Goal: Task Accomplishment & Management: Manage account settings

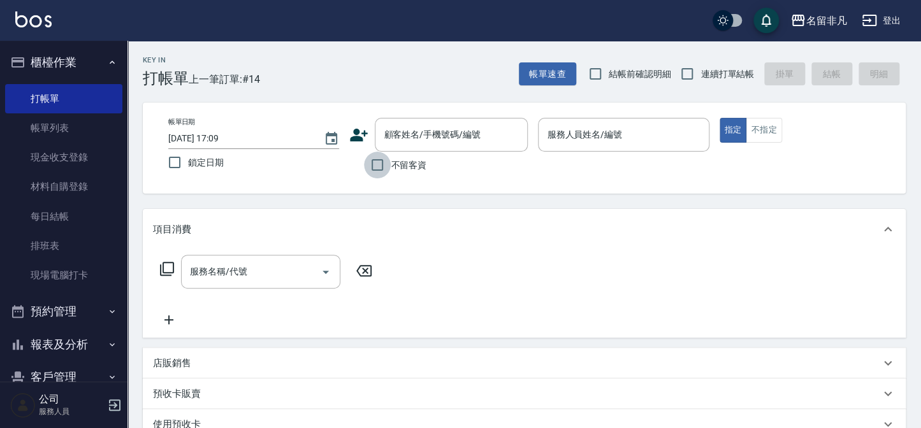
click at [382, 171] on input "不留客資" at bounding box center [377, 165] width 27 height 27
checkbox input "true"
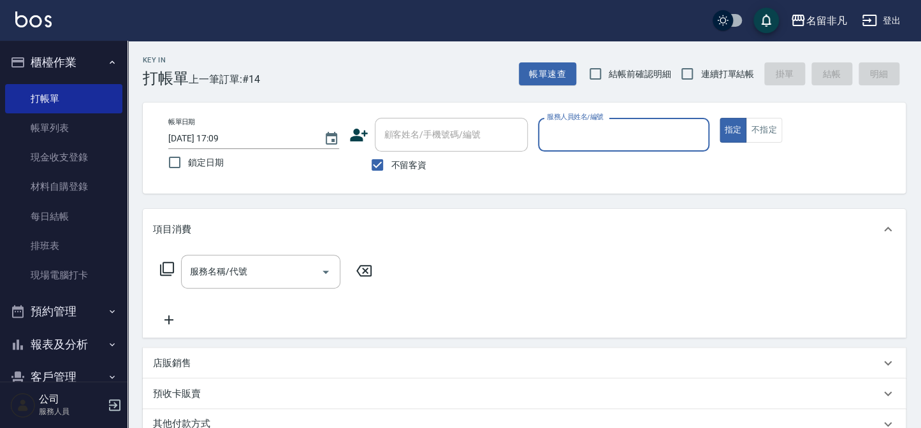
click at [601, 135] on input "服務人員姓名/編號" at bounding box center [622, 135] width 159 height 22
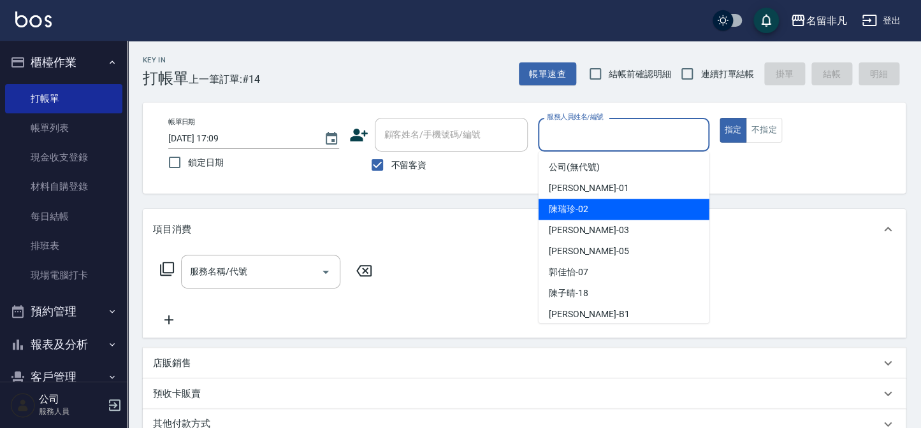
click at [584, 203] on span "陳瑞珍 -02" at bounding box center [569, 209] width 40 height 13
type input "陳瑞珍-02"
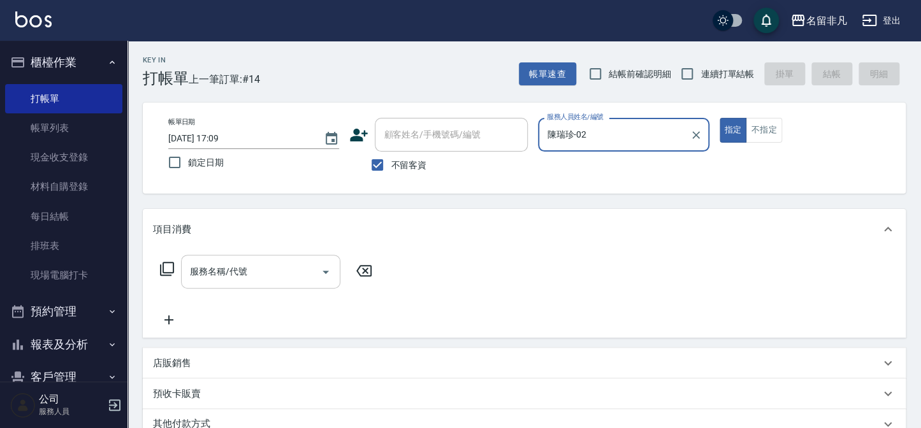
click at [305, 278] on input "服務名稱/代號" at bounding box center [251, 272] width 129 height 22
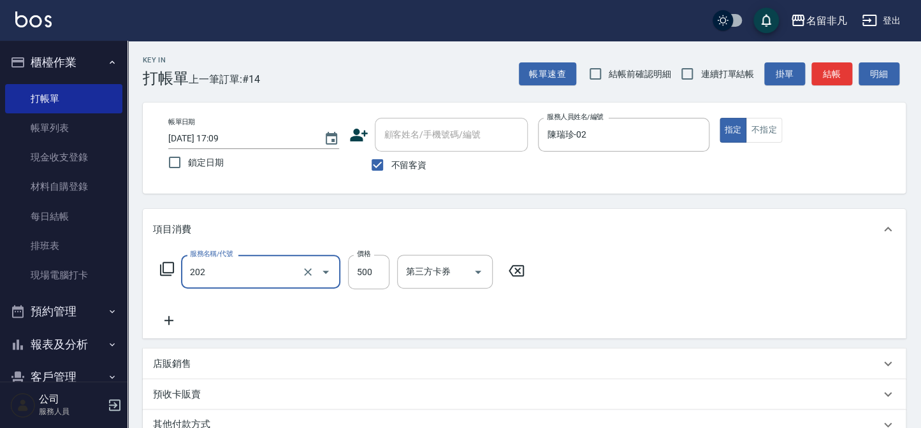
type input "剪髮(202)"
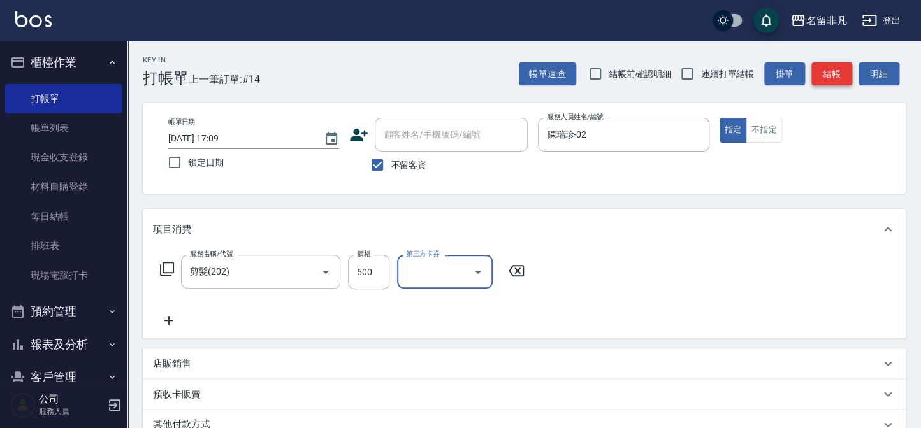
click at [816, 66] on button "結帳" at bounding box center [831, 74] width 41 height 24
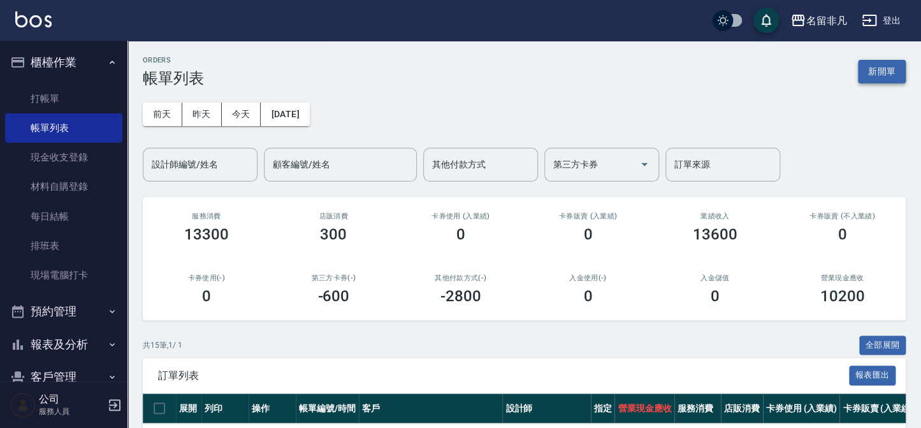
click at [886, 71] on button "新開單" at bounding box center [882, 72] width 48 height 24
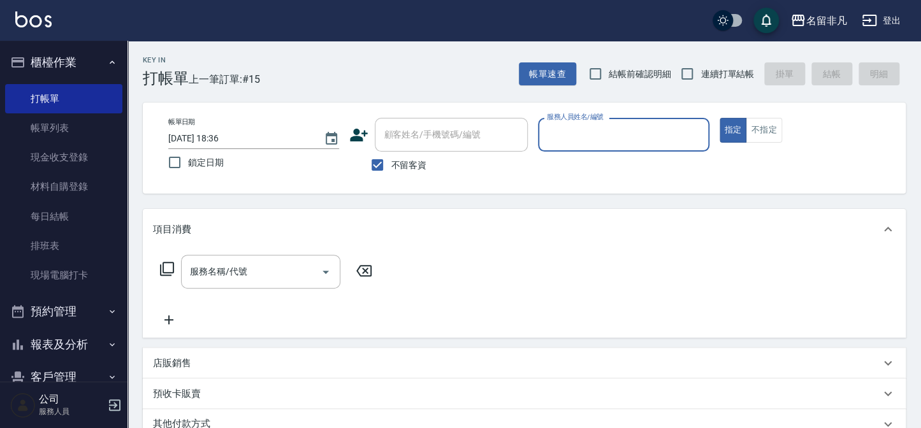
drag, startPoint x: 649, startPoint y: 127, endPoint x: 666, endPoint y: 134, distance: 18.3
click at [655, 132] on input "服務人員姓名/編號" at bounding box center [622, 135] width 159 height 22
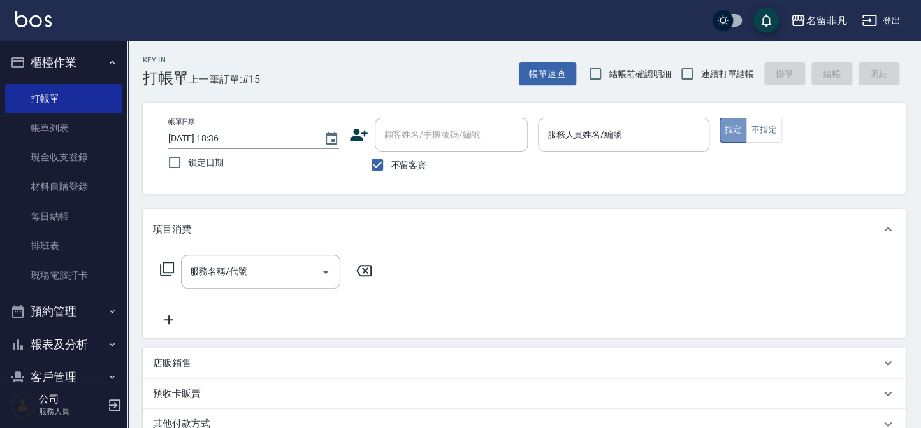
drag, startPoint x: 727, startPoint y: 126, endPoint x: 675, endPoint y: 139, distance: 53.2
click at [726, 126] on button "指定" at bounding box center [732, 130] width 27 height 25
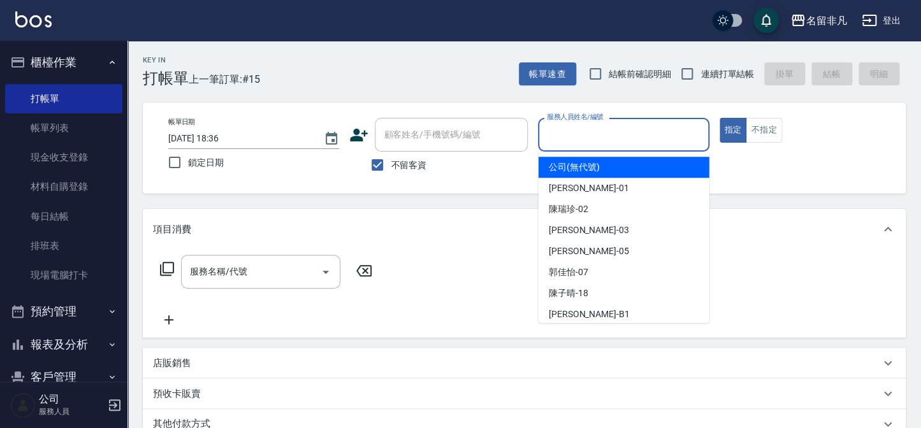
drag, startPoint x: 587, startPoint y: 133, endPoint x: 575, endPoint y: 203, distance: 70.5
click at [587, 140] on input "服務人員姓名/編號" at bounding box center [622, 135] width 159 height 22
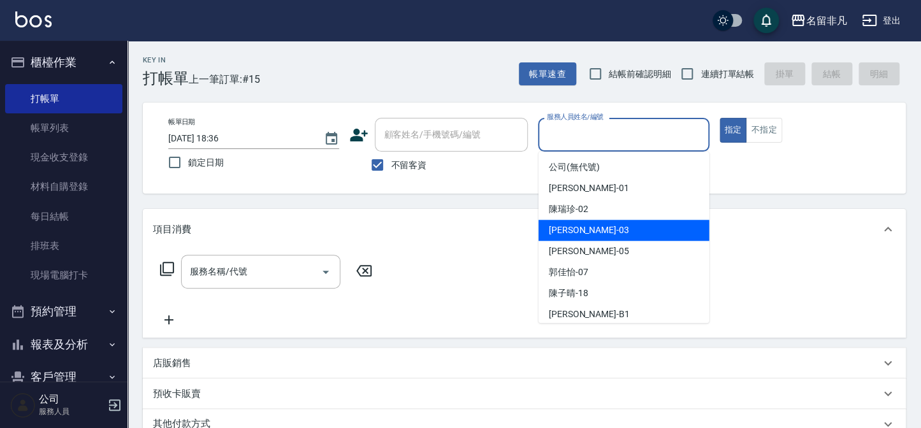
drag, startPoint x: 599, startPoint y: 229, endPoint x: 592, endPoint y: 229, distance: 7.0
click at [599, 231] on div "[PERSON_NAME] -03" at bounding box center [623, 230] width 171 height 21
type input "[PERSON_NAME]-03"
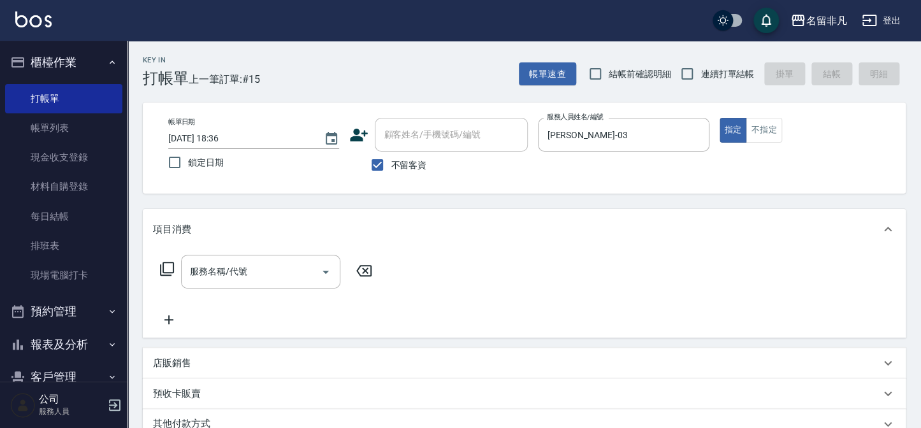
click at [167, 266] on icon at bounding box center [166, 268] width 15 height 15
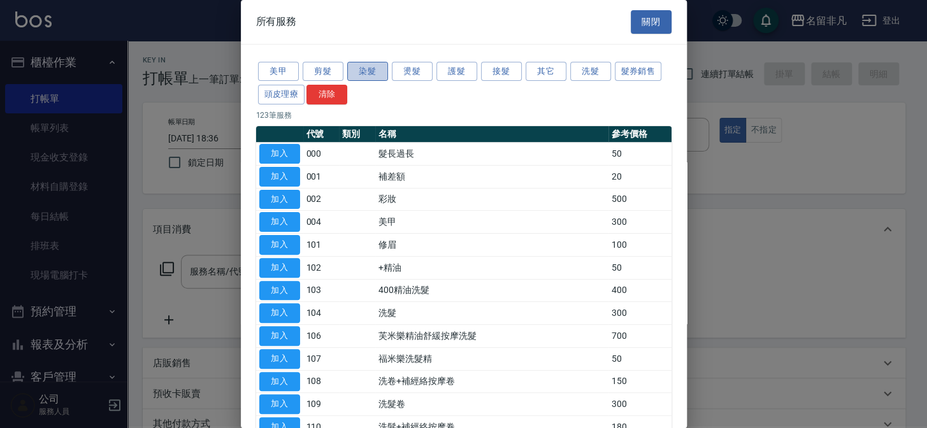
click at [371, 72] on button "染髮" at bounding box center [367, 72] width 41 height 20
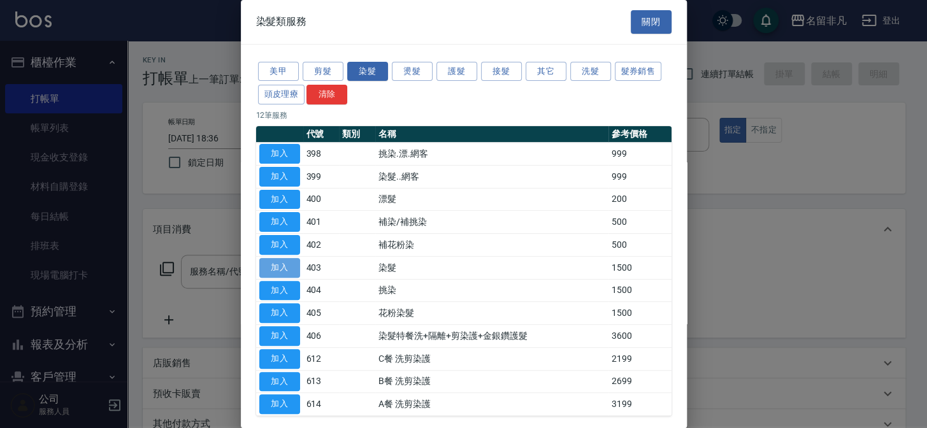
click at [280, 259] on button "加入" at bounding box center [279, 268] width 41 height 20
type input "染髮(403)"
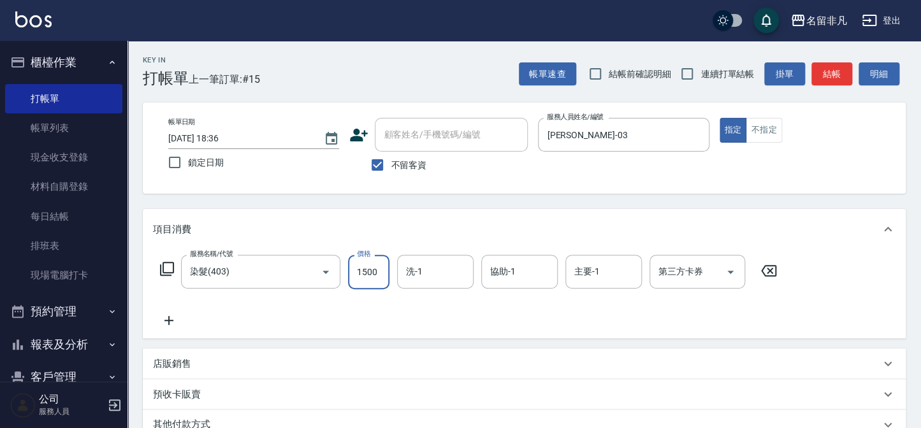
click at [377, 270] on input "1500" at bounding box center [368, 272] width 41 height 34
click at [361, 272] on input "33000" at bounding box center [368, 272] width 41 height 34
type input "3000"
click at [175, 320] on icon at bounding box center [169, 320] width 32 height 15
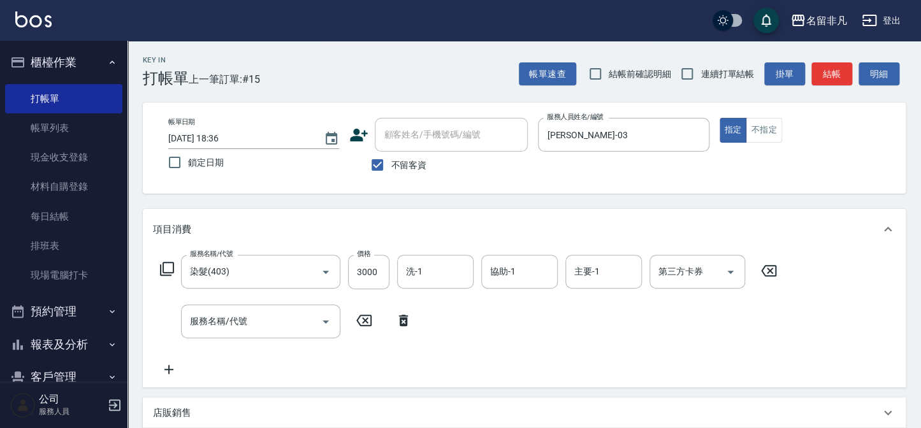
click at [168, 268] on icon at bounding box center [166, 268] width 15 height 15
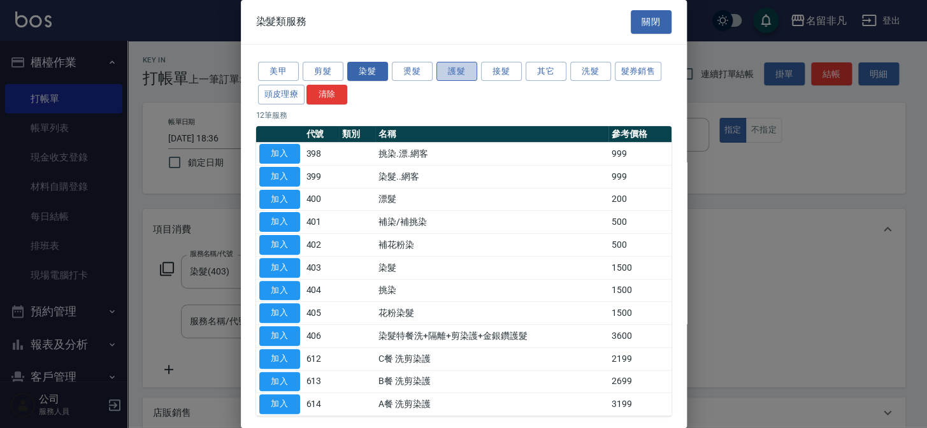
click at [455, 69] on button "護髮" at bounding box center [456, 72] width 41 height 20
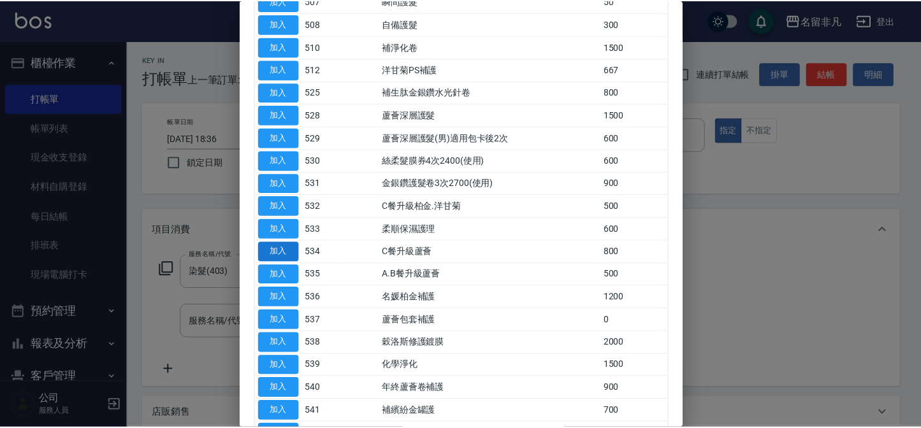
scroll to position [347, 0]
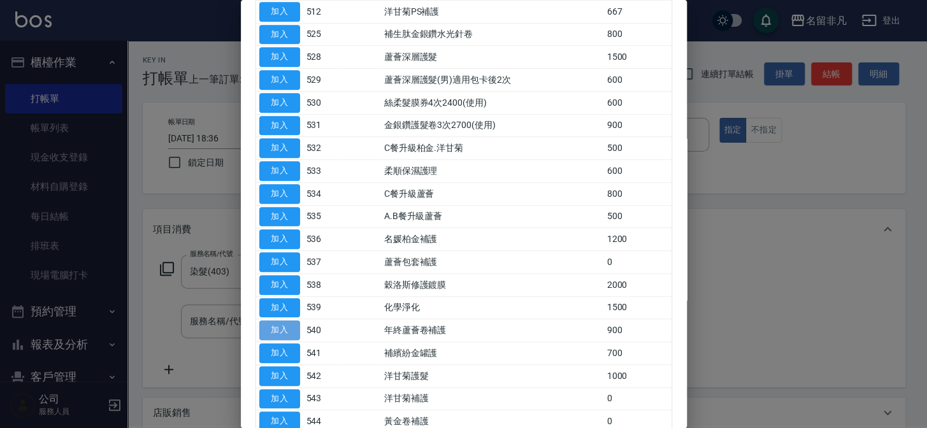
click at [275, 321] on button "加入" at bounding box center [279, 330] width 41 height 20
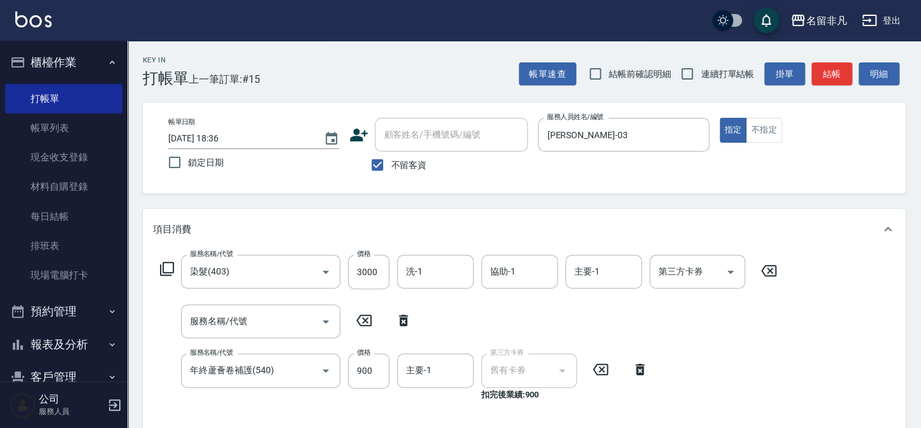
drag, startPoint x: 403, startPoint y: 319, endPoint x: 382, endPoint y: 376, distance: 60.9
click at [403, 317] on icon at bounding box center [403, 320] width 32 height 15
type input "年終蘆薈卷補護(540)"
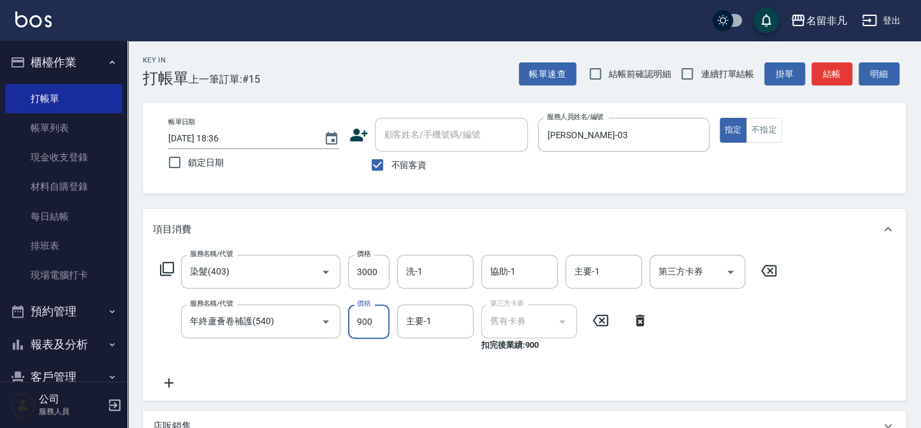
click at [360, 319] on input "900" at bounding box center [368, 322] width 41 height 34
click at [361, 322] on input "11000" at bounding box center [368, 322] width 41 height 34
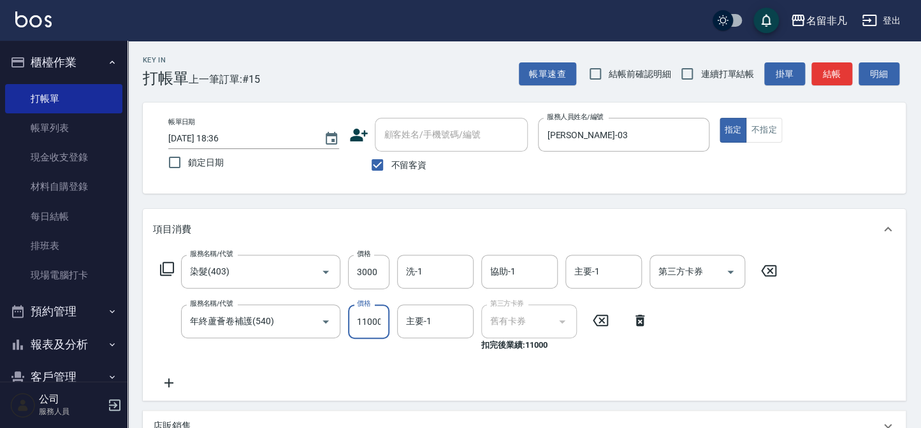
click at [361, 322] on input "11000" at bounding box center [368, 322] width 41 height 34
type input "1000"
click at [729, 133] on button "指定" at bounding box center [732, 130] width 27 height 25
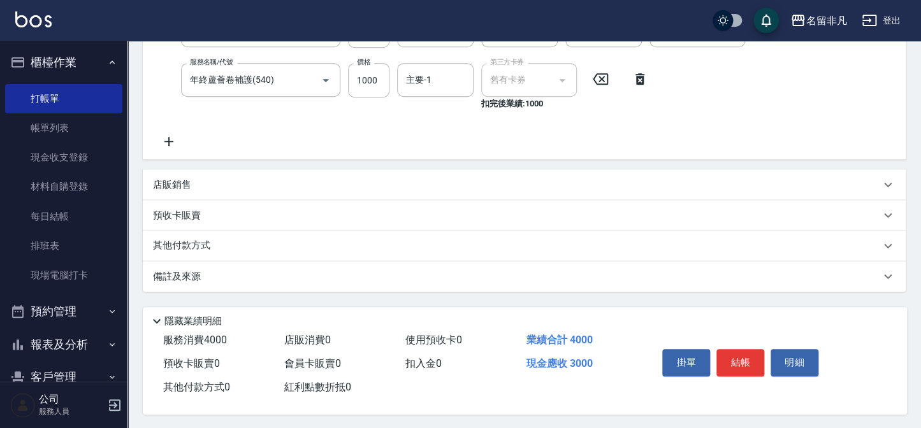
scroll to position [247, 0]
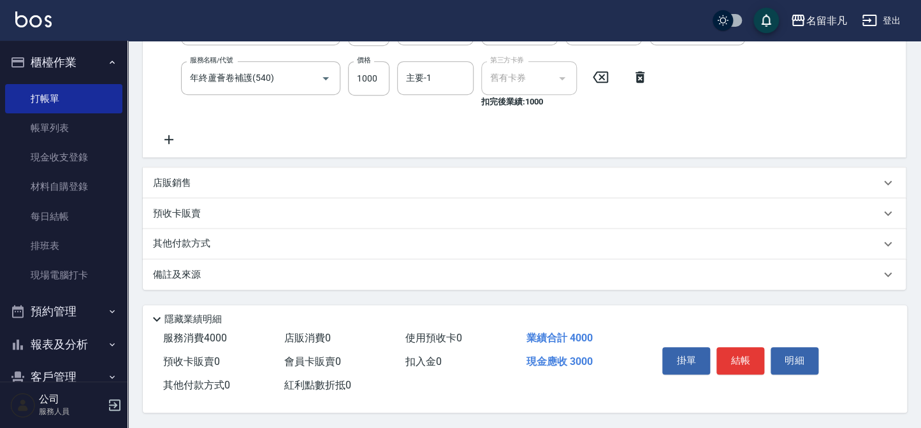
click at [171, 138] on icon at bounding box center [169, 139] width 32 height 15
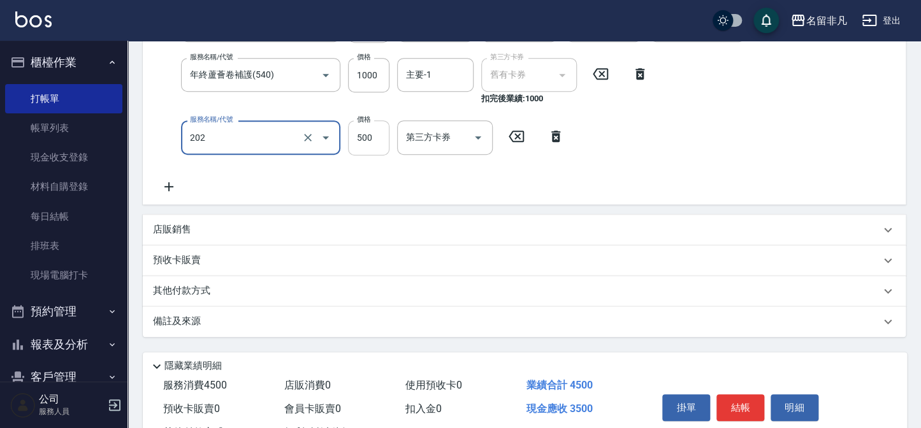
type input "剪髮(202)"
click at [362, 129] on input "500" at bounding box center [368, 137] width 41 height 34
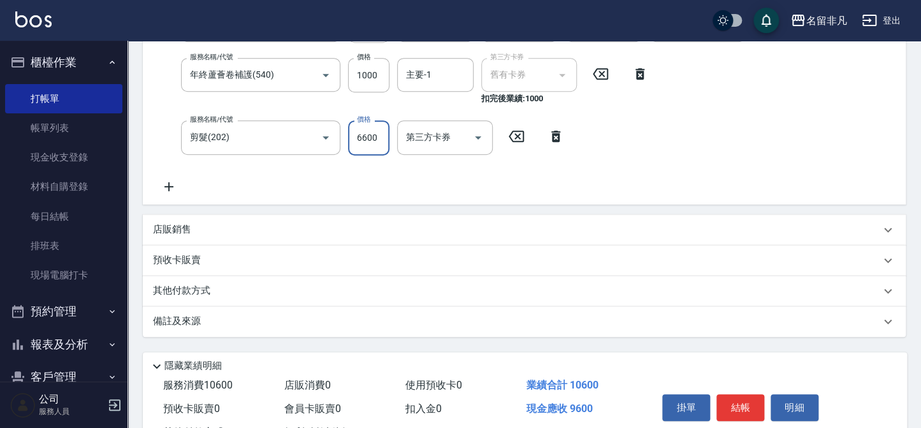
click at [359, 136] on input "6600" at bounding box center [368, 137] width 41 height 34
click at [359, 134] on input "6600" at bounding box center [368, 137] width 41 height 34
type input "600"
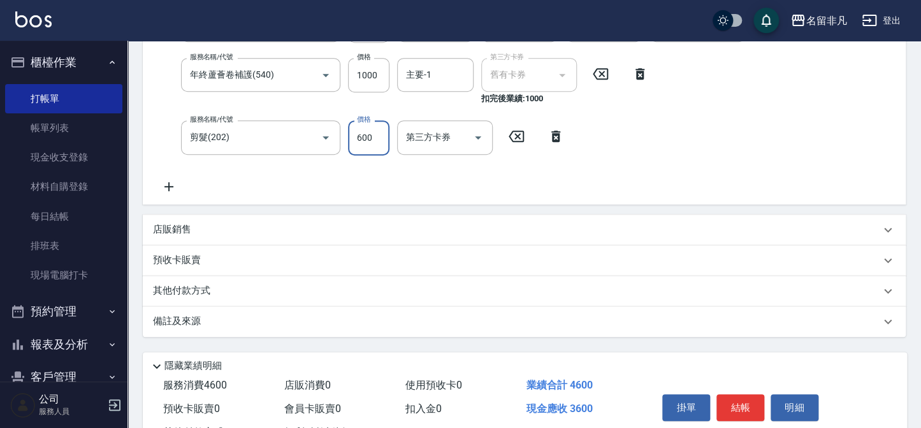
click at [168, 191] on icon at bounding box center [169, 186] width 32 height 15
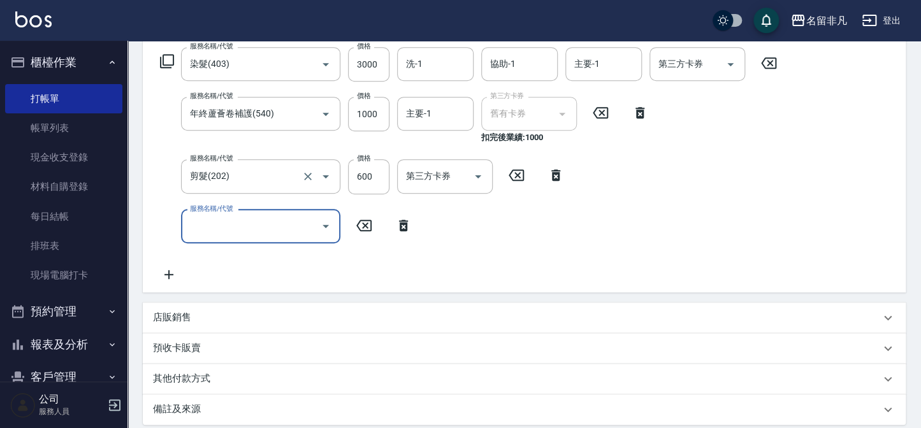
scroll to position [189, 0]
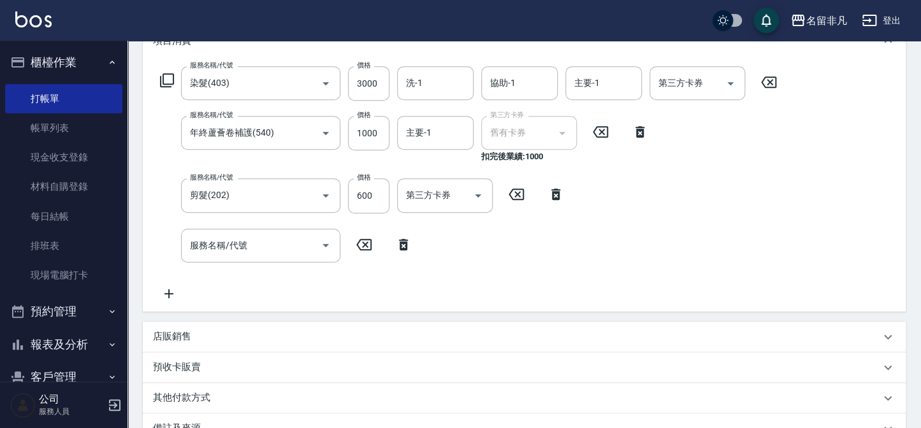
click at [169, 76] on icon at bounding box center [166, 80] width 15 height 15
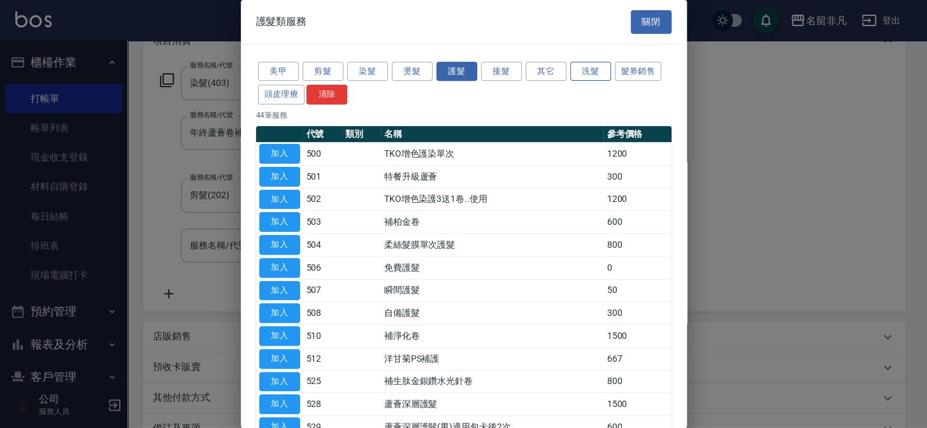
click at [589, 69] on button "洗髮" at bounding box center [590, 72] width 41 height 20
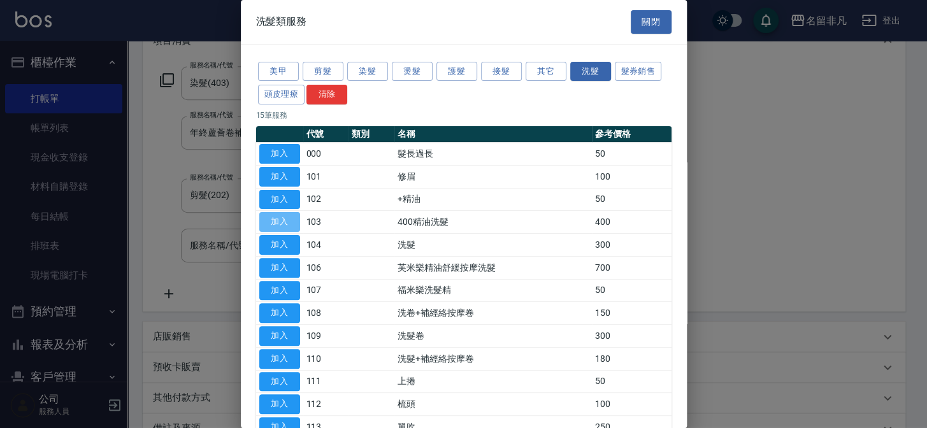
click at [275, 212] on button "加入" at bounding box center [279, 222] width 41 height 20
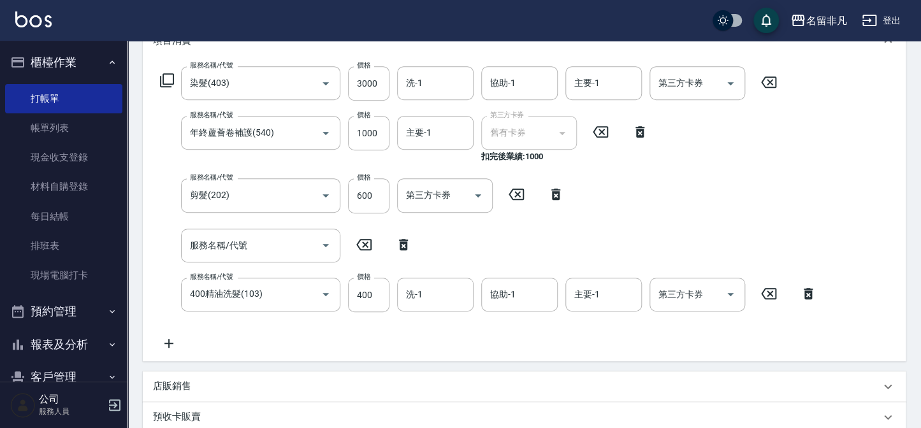
click at [400, 243] on icon at bounding box center [403, 244] width 9 height 11
type input "400精油洗髮(103)"
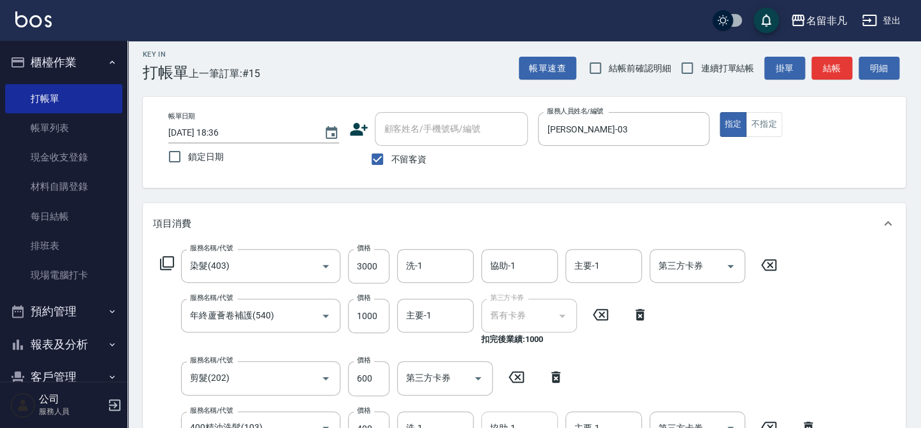
scroll to position [0, 0]
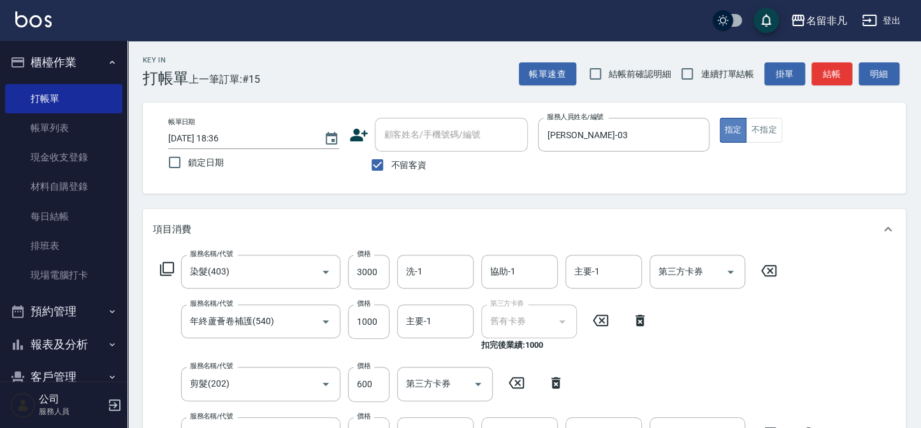
click at [735, 127] on button "指定" at bounding box center [732, 130] width 27 height 25
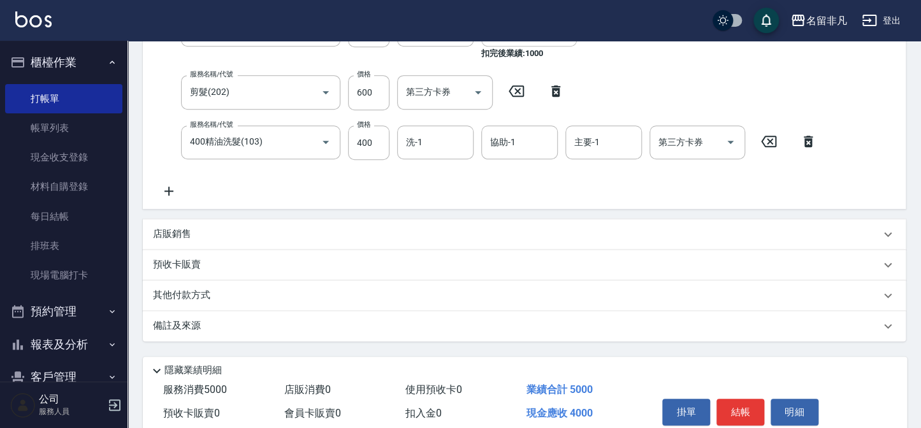
scroll to position [346, 0]
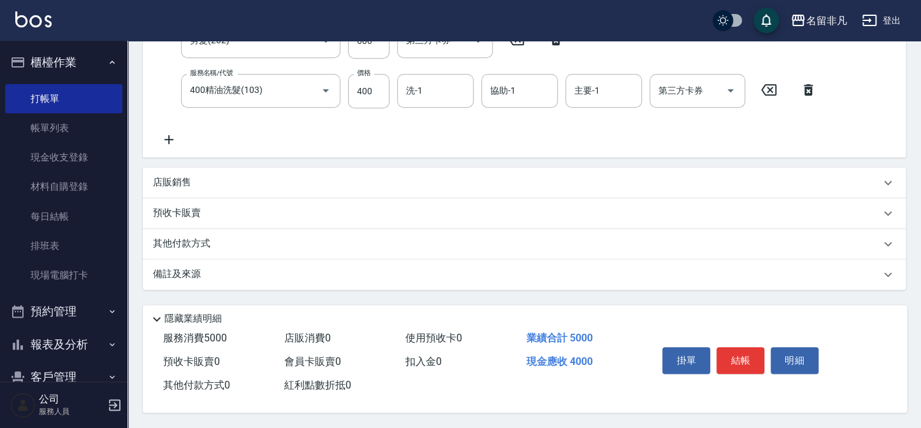
drag, startPoint x: 740, startPoint y: 352, endPoint x: 733, endPoint y: 352, distance: 7.0
click at [740, 351] on button "結帳" at bounding box center [740, 360] width 48 height 27
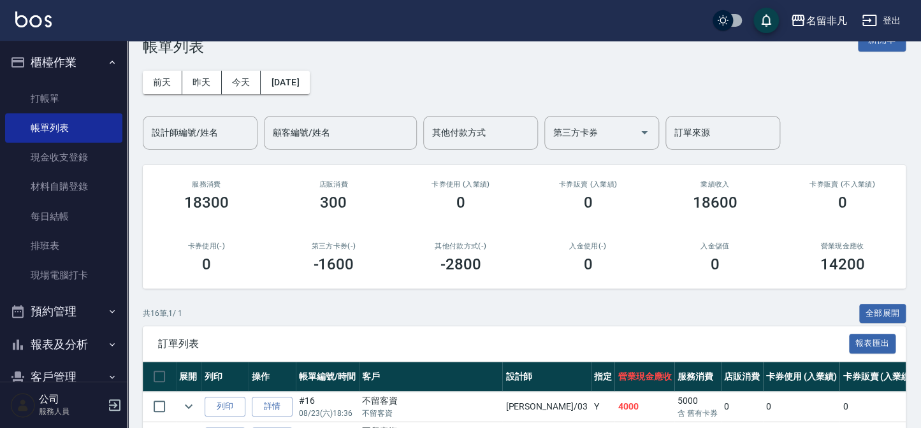
scroll to position [173, 0]
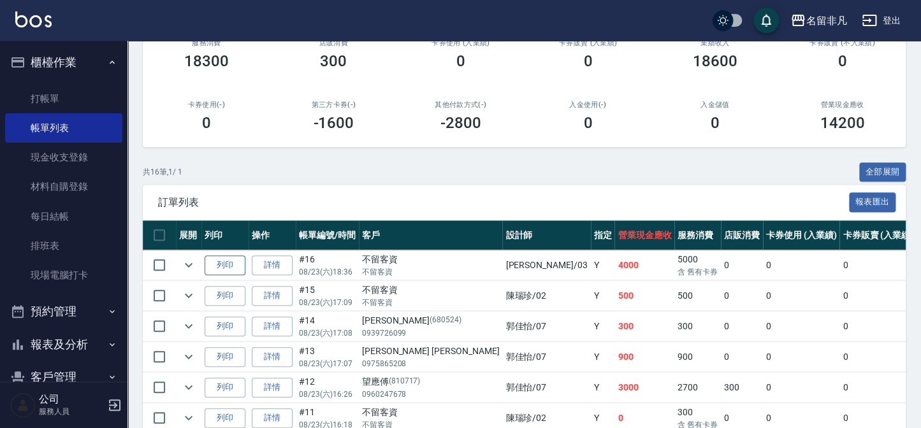
click at [227, 262] on button "列印" at bounding box center [225, 266] width 41 height 20
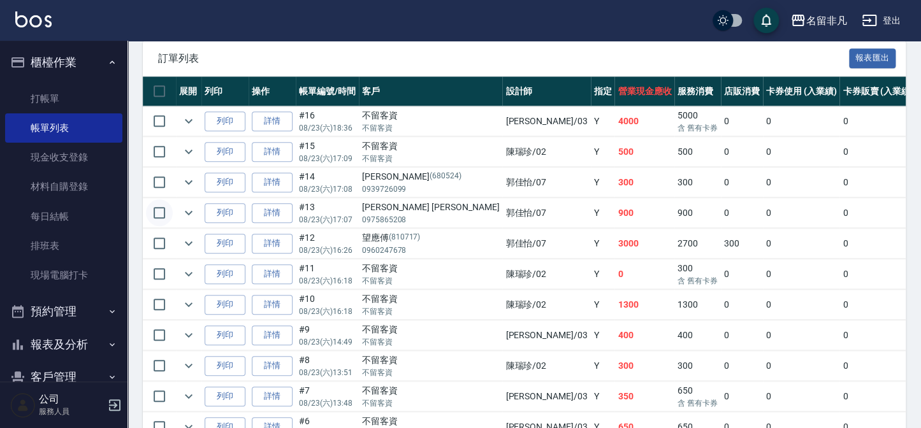
scroll to position [309, 0]
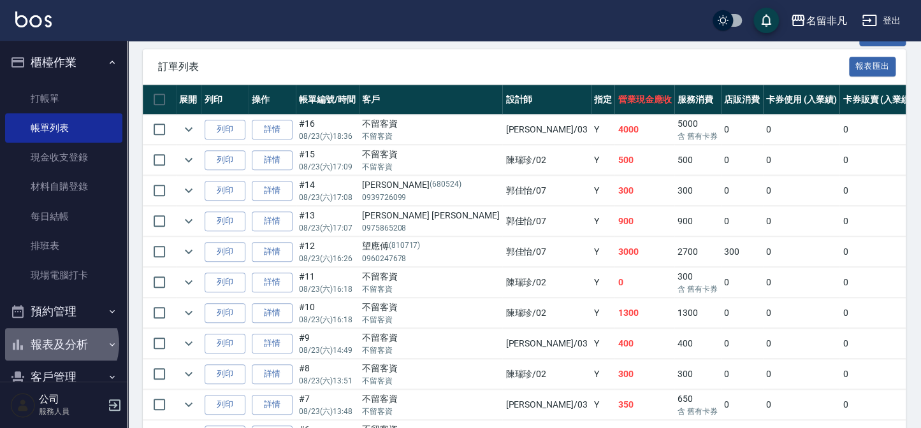
click at [60, 343] on button "報表及分析" at bounding box center [63, 344] width 117 height 33
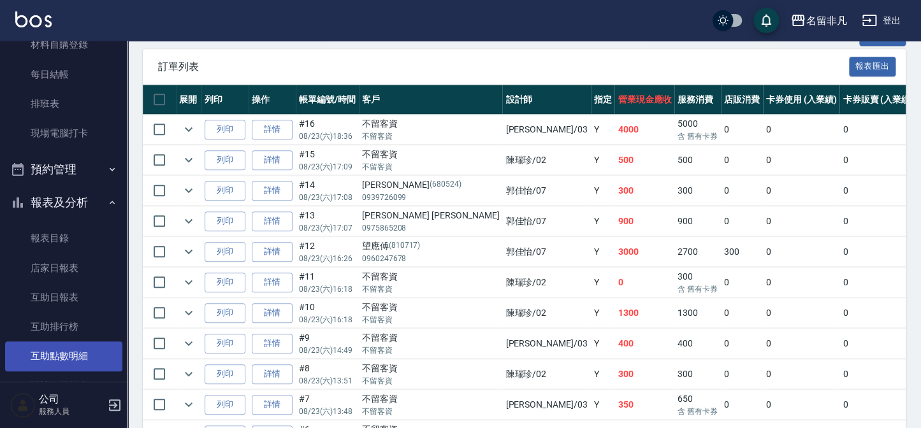
scroll to position [173, 0]
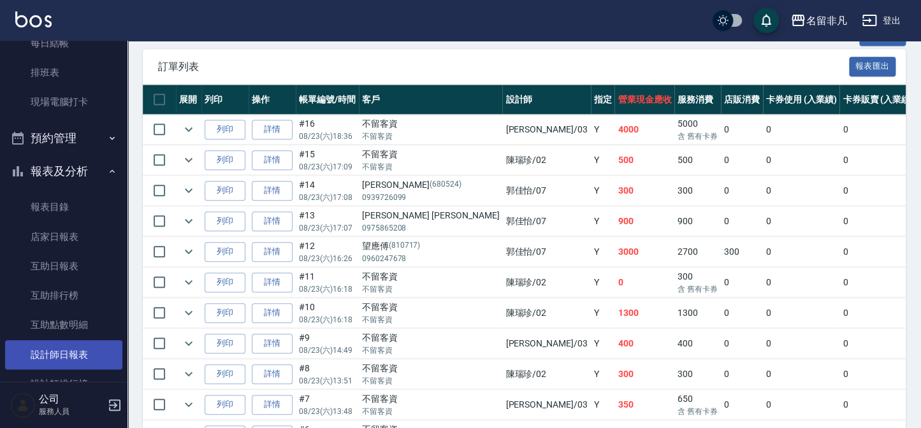
click at [72, 360] on link "設計師日報表" at bounding box center [63, 354] width 117 height 29
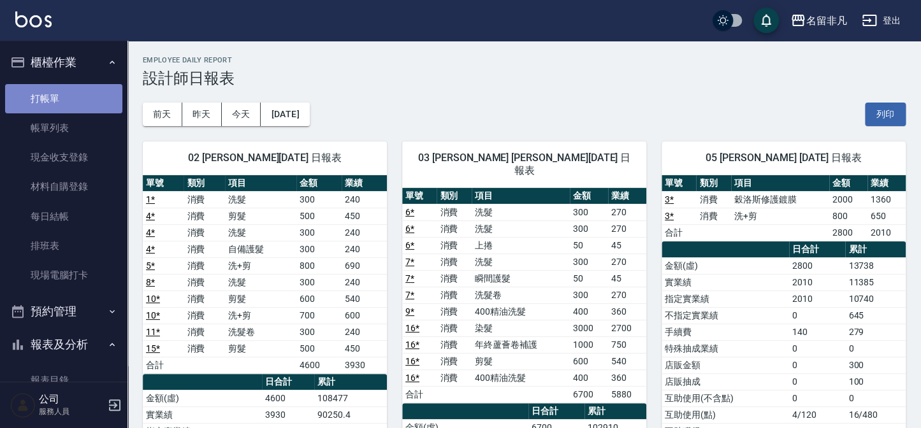
click at [83, 98] on link "打帳單" at bounding box center [63, 98] width 117 height 29
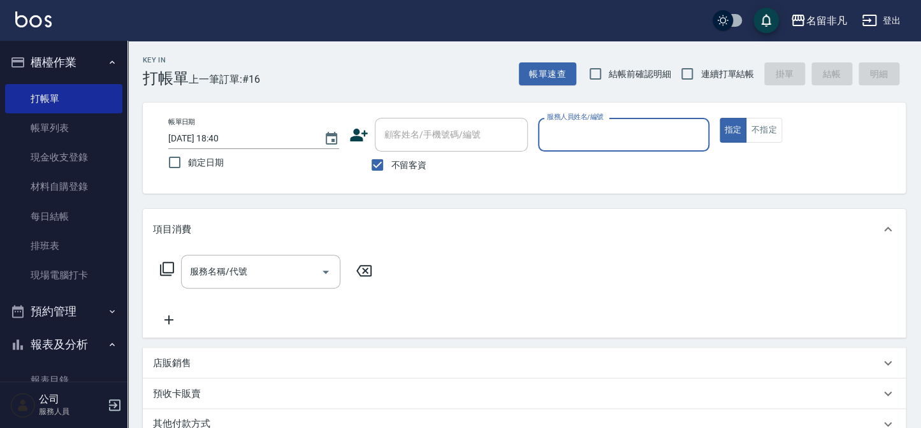
drag, startPoint x: 737, startPoint y: 126, endPoint x: 707, endPoint y: 127, distance: 29.3
click at [736, 126] on button "指定" at bounding box center [732, 130] width 27 height 25
drag, startPoint x: 626, startPoint y: 141, endPoint x: 619, endPoint y: 148, distance: 9.9
click at [625, 141] on input "服務人員姓名/編號" at bounding box center [622, 135] width 159 height 22
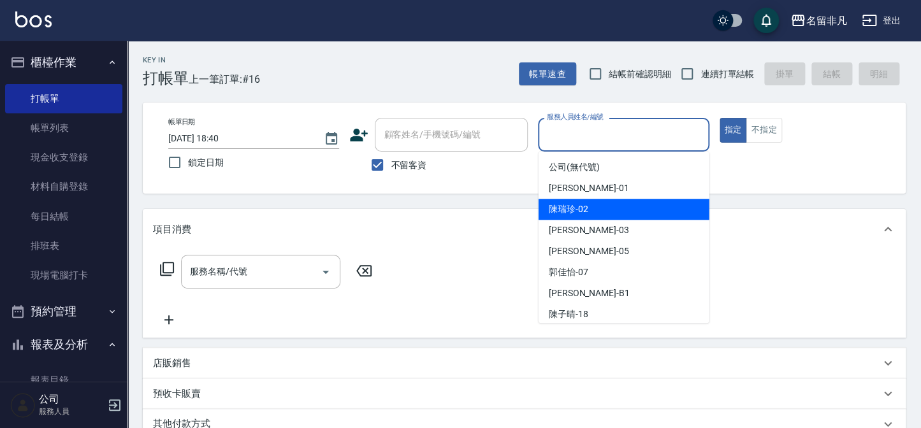
click at [603, 210] on div "陳瑞珍 -02" at bounding box center [623, 209] width 171 height 21
type input "陳瑞珍-02"
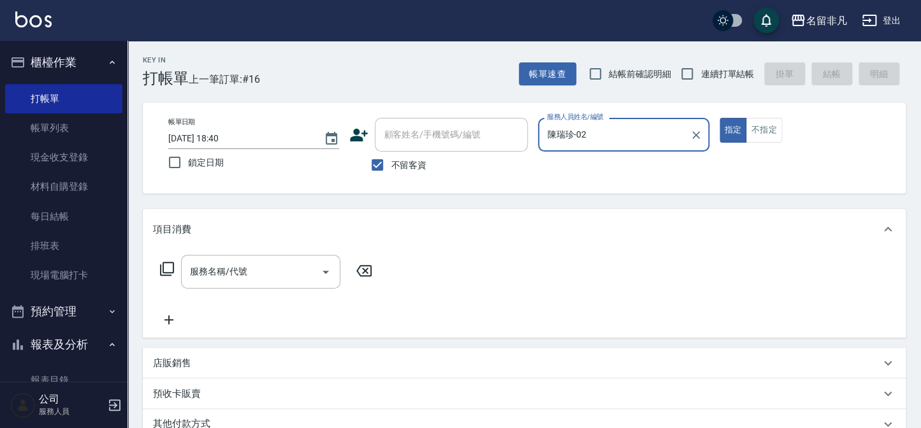
click at [171, 268] on icon at bounding box center [166, 268] width 15 height 15
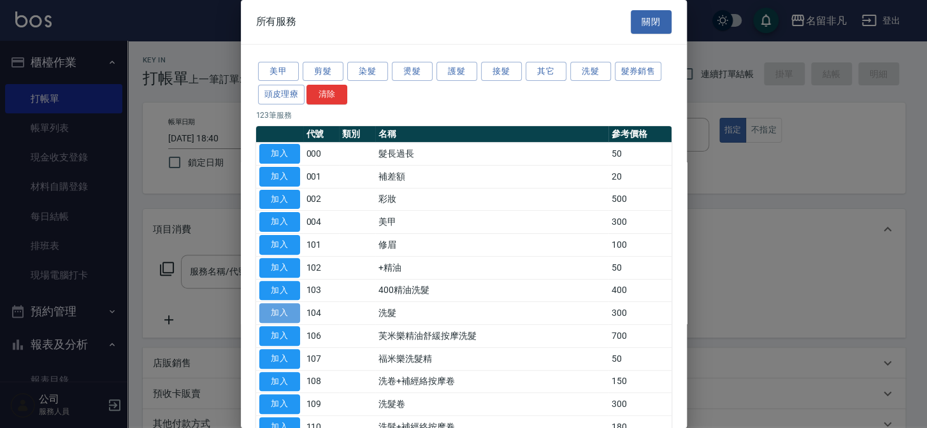
click at [283, 310] on button "加入" at bounding box center [279, 313] width 41 height 20
type input "洗髮(104)"
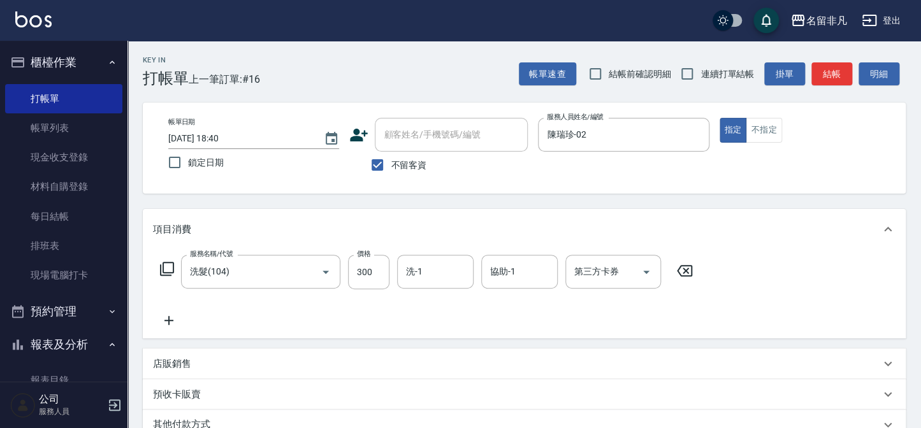
click at [164, 267] on icon at bounding box center [166, 268] width 15 height 15
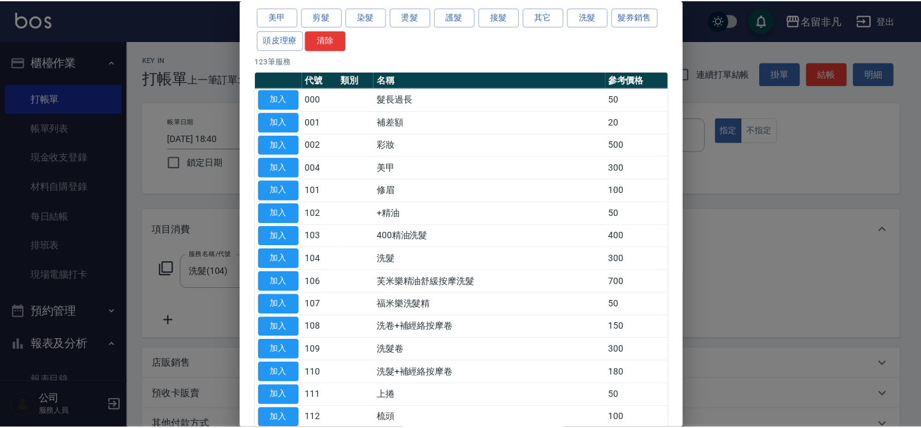
scroll to position [115, 0]
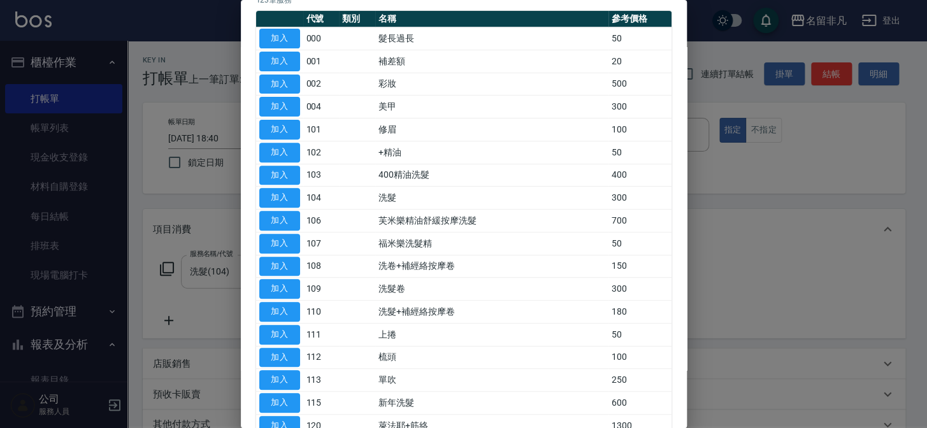
drag, startPoint x: 268, startPoint y: 280, endPoint x: 291, endPoint y: 279, distance: 22.9
click at [270, 280] on button "加入" at bounding box center [279, 289] width 41 height 20
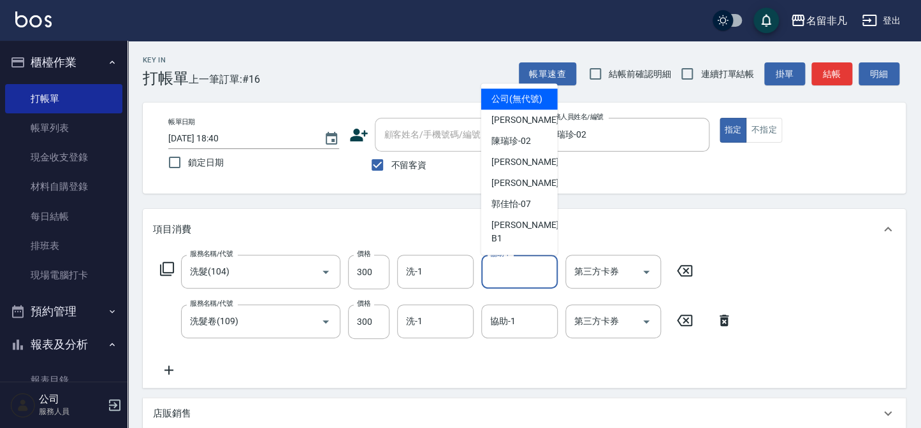
click at [525, 274] on input "協助-1" at bounding box center [519, 272] width 65 height 22
click at [508, 211] on span "[PERSON_NAME]-07" at bounding box center [511, 204] width 40 height 13
type input "[PERSON_NAME]-07"
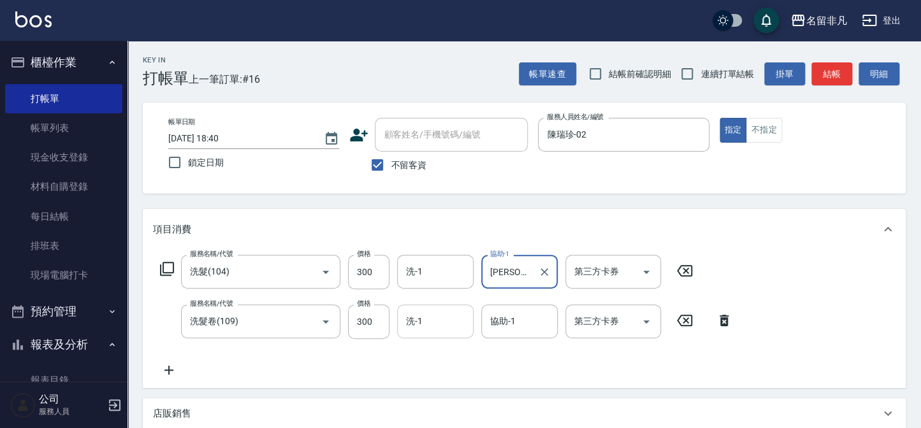
click at [421, 321] on div "洗-1 洗-1" at bounding box center [435, 322] width 76 height 34
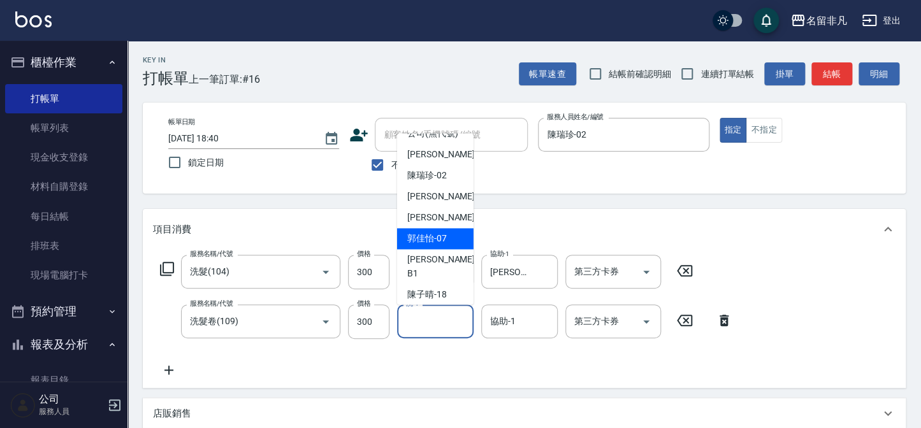
scroll to position [20, 0]
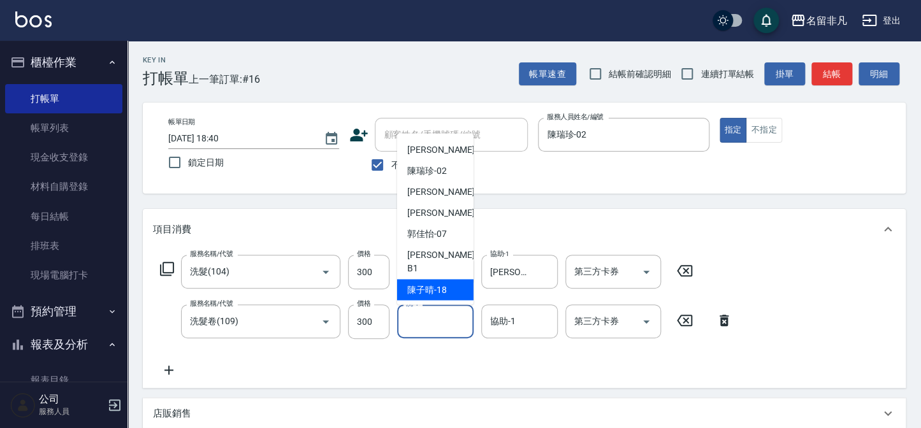
click at [435, 285] on span "[PERSON_NAME]-18" at bounding box center [427, 290] width 40 height 13
type input "陳子晴-18"
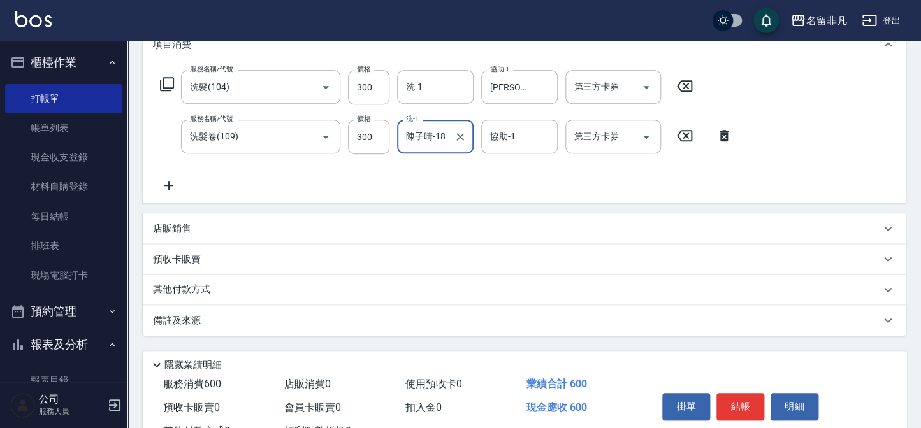
scroll to position [2, 0]
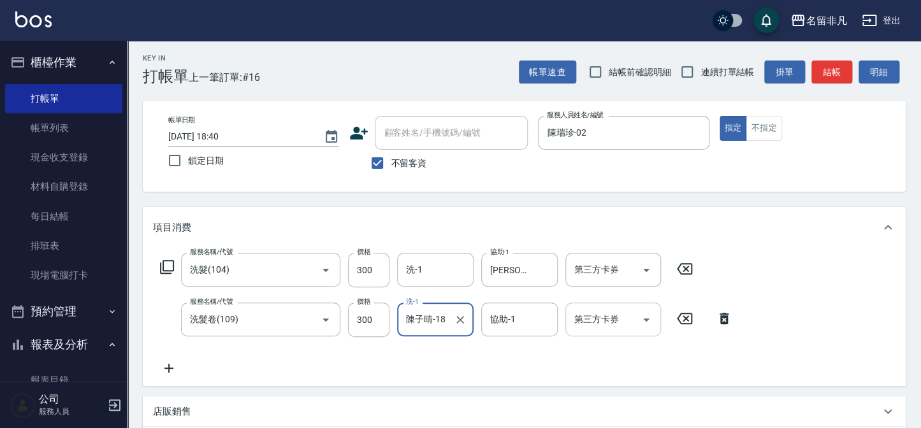
click at [642, 318] on icon "Open" at bounding box center [645, 319] width 15 height 15
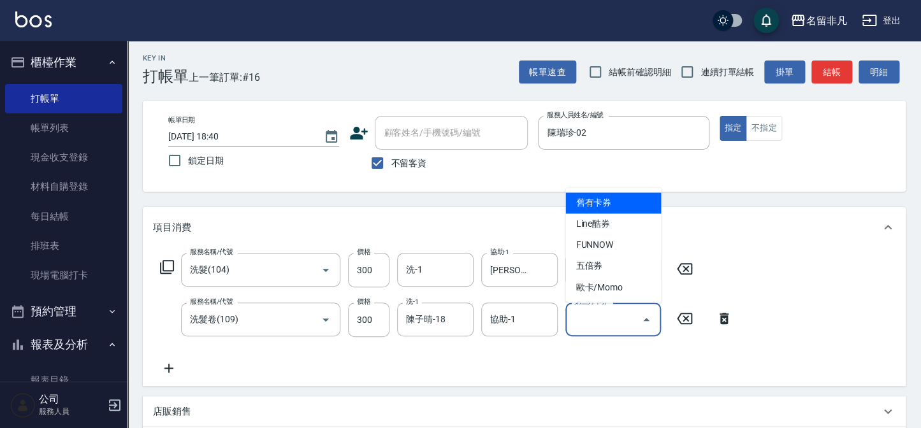
click at [588, 200] on span "舊有卡券" at bounding box center [613, 202] width 96 height 21
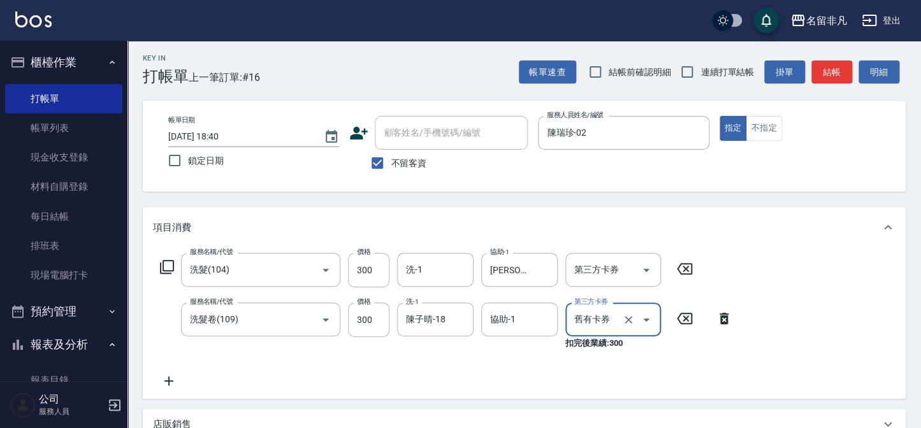
type input "舊有卡券"
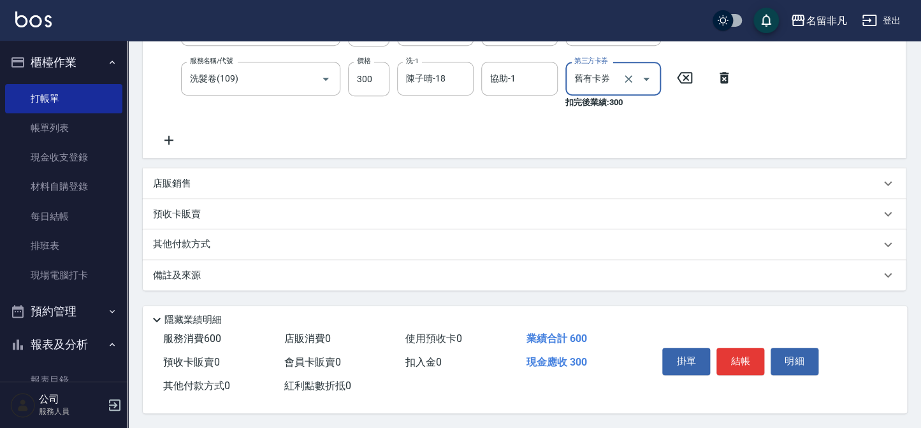
scroll to position [247, 0]
click at [723, 349] on button "結帳" at bounding box center [740, 360] width 48 height 27
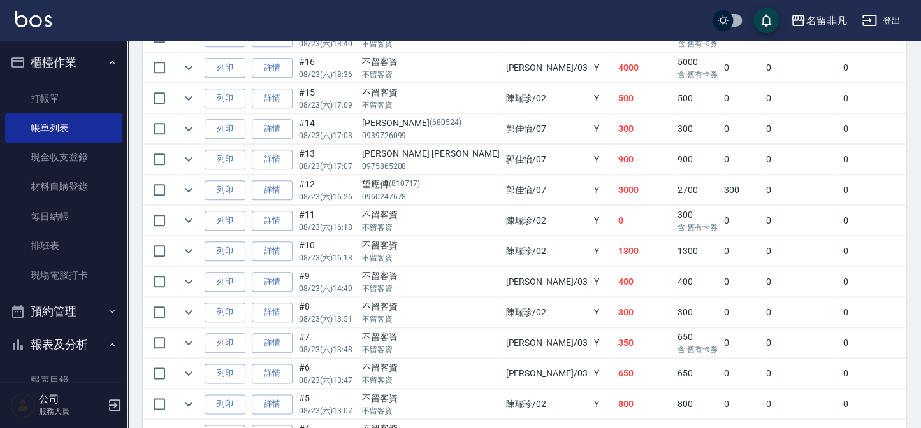
scroll to position [405, 0]
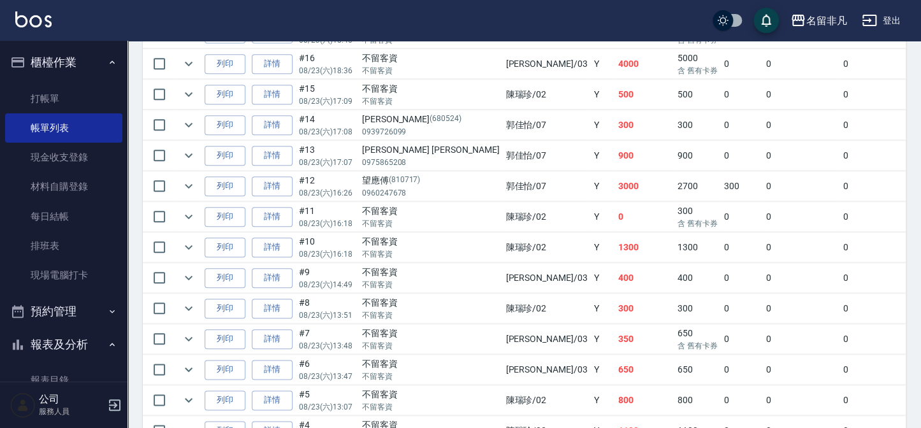
click at [57, 70] on button "櫃檯作業" at bounding box center [63, 62] width 117 height 33
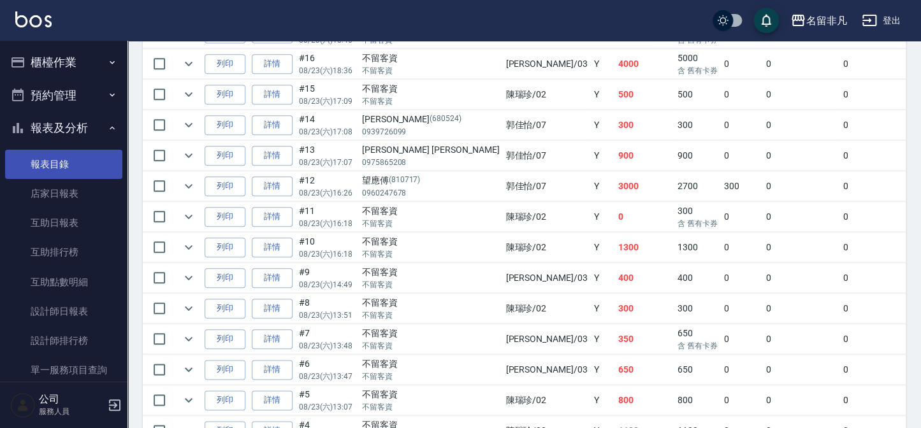
drag, startPoint x: 62, startPoint y: 131, endPoint x: 52, endPoint y: 159, distance: 29.5
click at [52, 158] on li "報表及分析 報表目錄 店家日報表 互助日報表 互助排行榜 互助點數明細 設計師日報表 設計師排行榜 單一服務項目查詢 店販抽成明細 每日收支明細" at bounding box center [63, 281] width 117 height 338
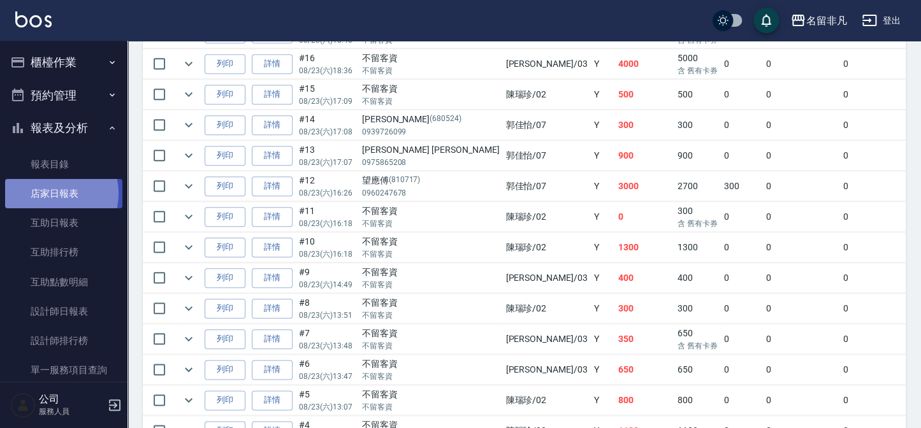
click at [45, 194] on link "店家日報表" at bounding box center [63, 193] width 117 height 29
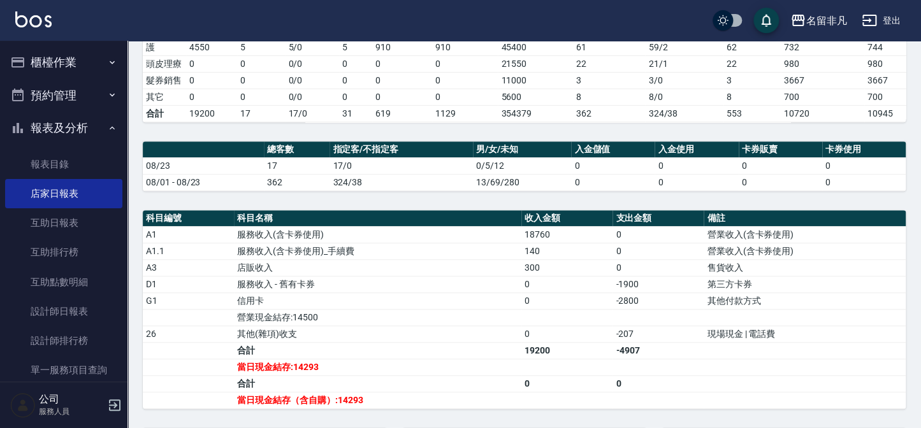
scroll to position [289, 0]
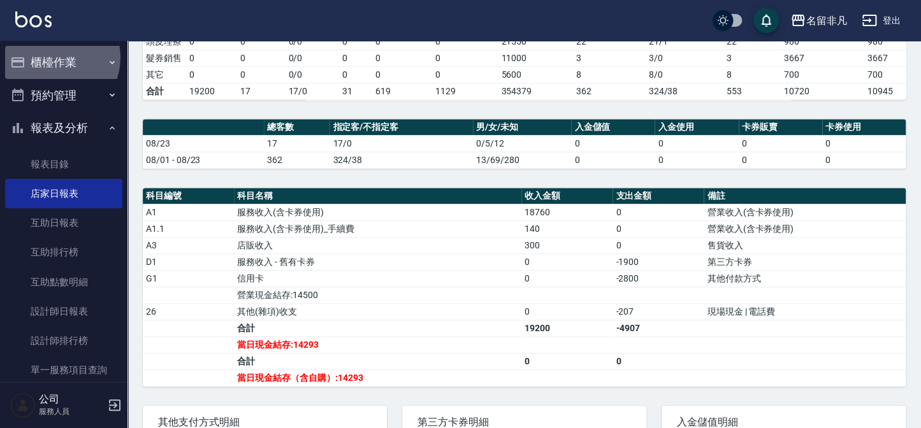
click at [54, 57] on button "櫃檯作業" at bounding box center [63, 62] width 117 height 33
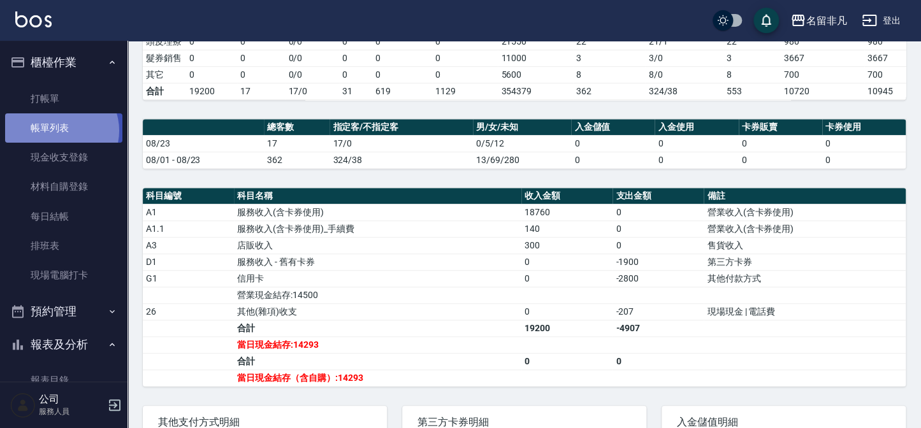
click at [59, 131] on link "帳單列表" at bounding box center [63, 127] width 117 height 29
click at [64, 64] on button "櫃檯作業" at bounding box center [63, 62] width 117 height 33
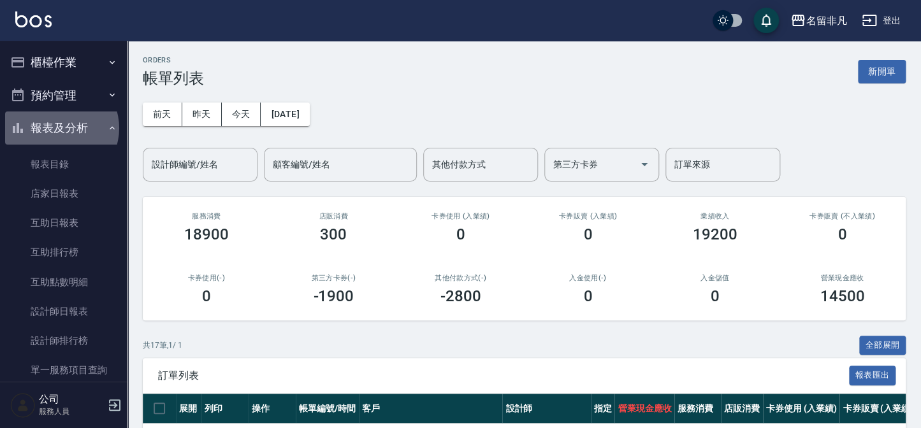
click at [58, 128] on button "報表及分析" at bounding box center [63, 128] width 117 height 33
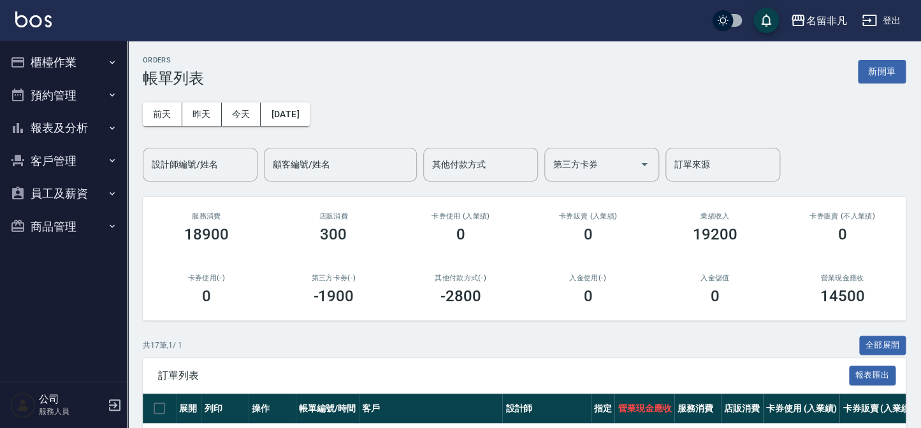
drag, startPoint x: 66, startPoint y: 121, endPoint x: 65, endPoint y: 127, distance: 6.4
click at [66, 122] on button "報表及分析" at bounding box center [63, 128] width 117 height 33
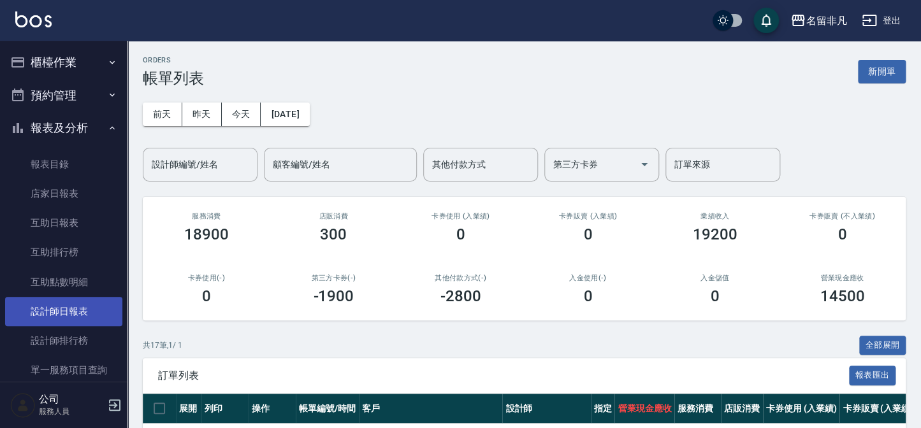
click at [41, 301] on link "設計師日報表" at bounding box center [63, 311] width 117 height 29
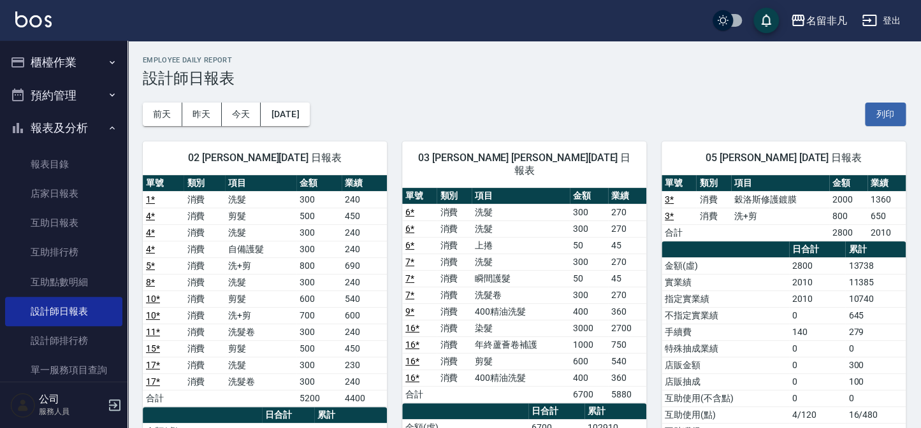
click at [47, 62] on button "櫃檯作業" at bounding box center [63, 62] width 117 height 33
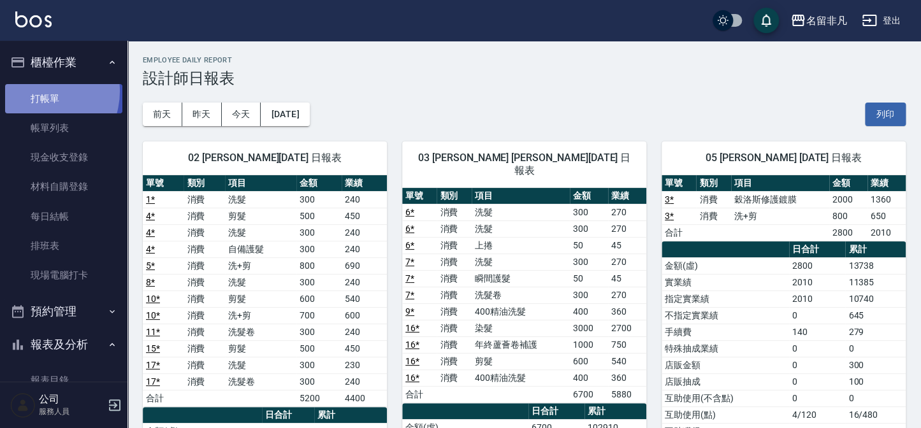
click at [37, 92] on link "打帳單" at bounding box center [63, 98] width 117 height 29
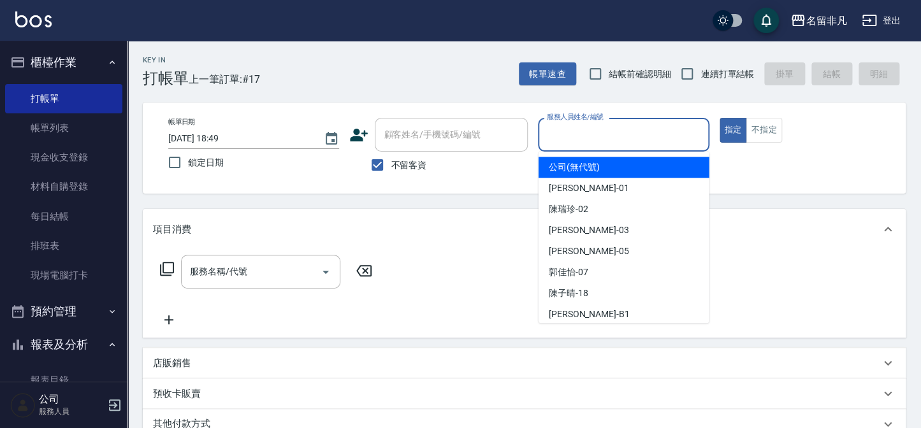
click at [611, 141] on input "服務人員姓名/編號" at bounding box center [622, 135] width 159 height 22
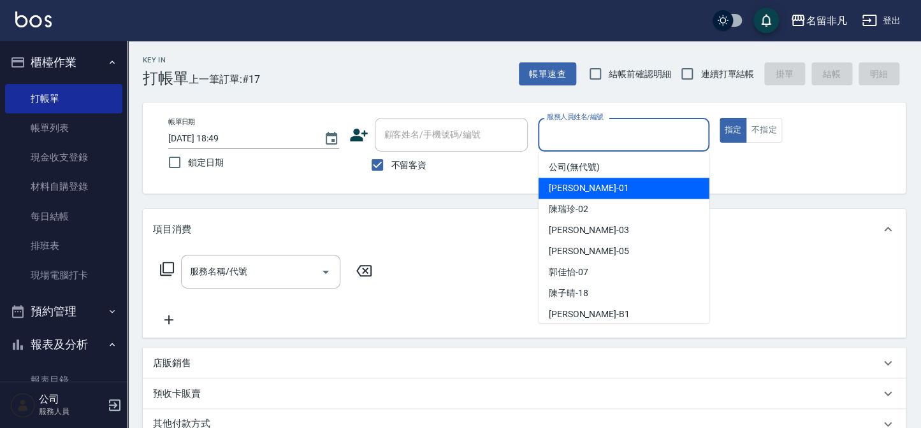
click at [596, 198] on div "[PERSON_NAME] -01" at bounding box center [623, 188] width 171 height 21
type input "[PERSON_NAME]-01"
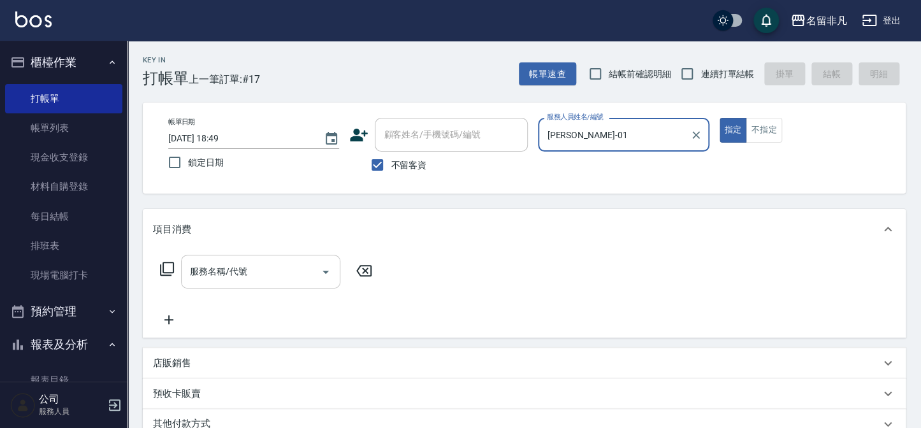
click at [268, 268] on input "服務名稱/代號" at bounding box center [251, 272] width 129 height 22
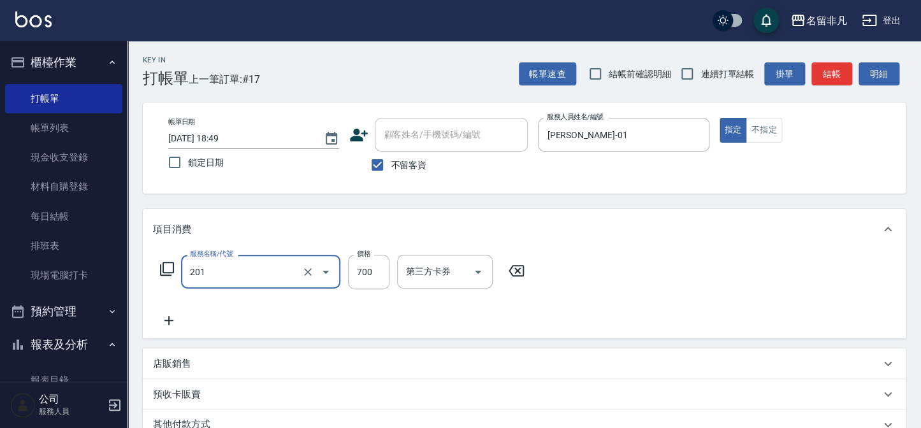
type input "洗+剪(201)"
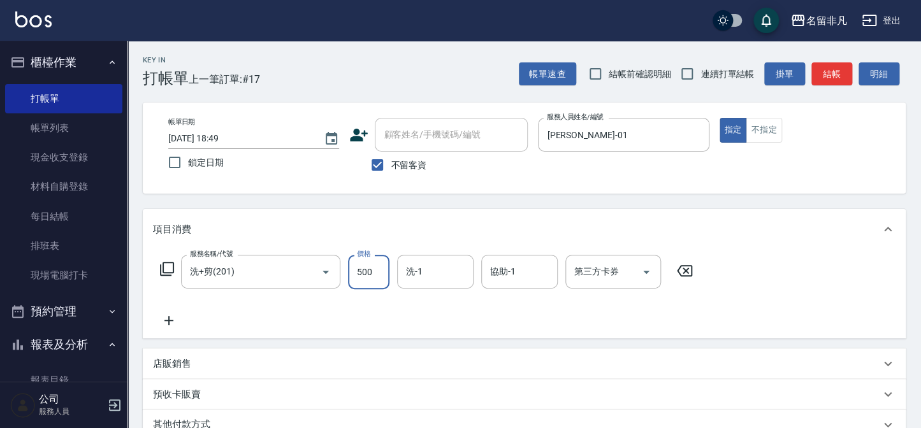
type input "500"
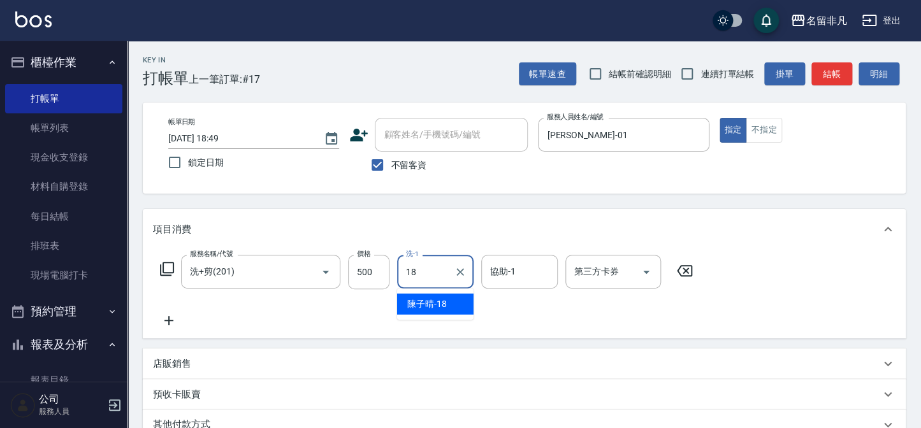
type input "陳子晴-18"
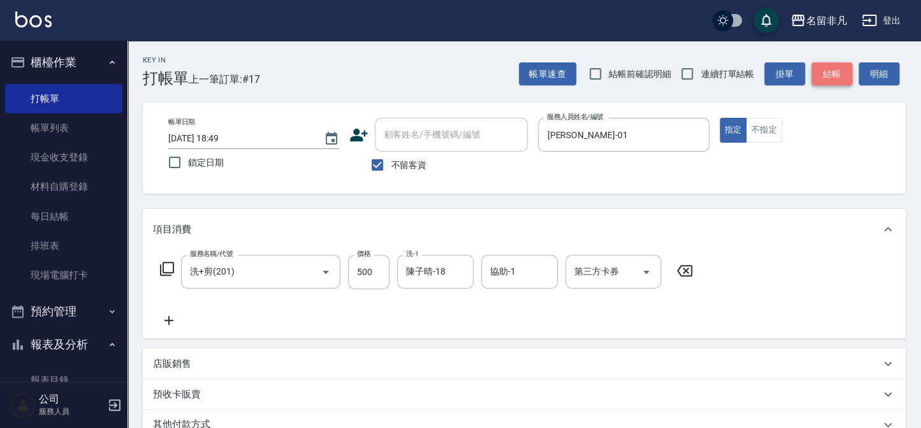
click at [830, 68] on button "結帳" at bounding box center [831, 74] width 41 height 24
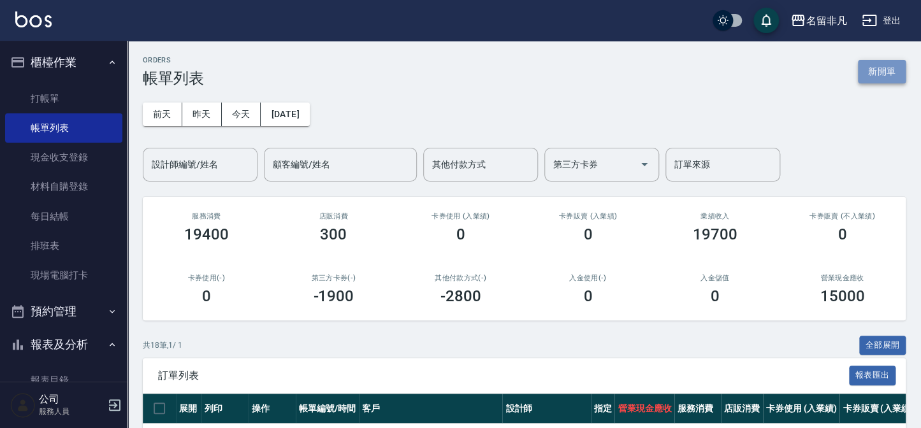
click at [887, 69] on button "新開單" at bounding box center [882, 72] width 48 height 24
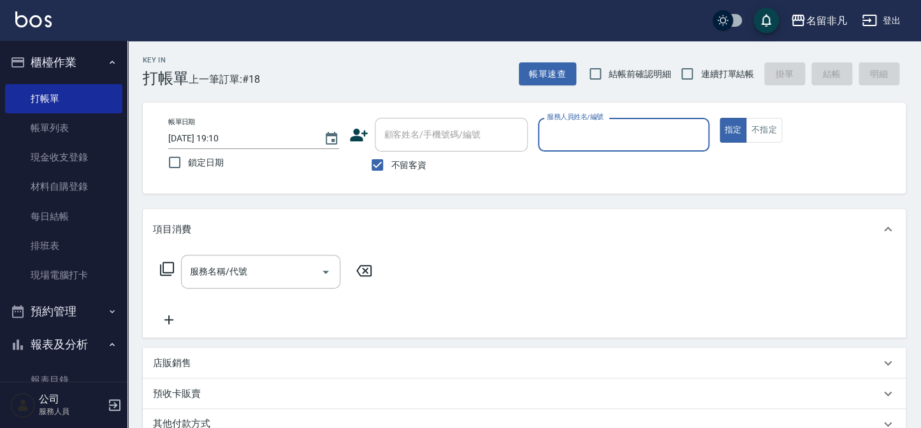
click at [587, 147] on div "服務人員姓名/編號" at bounding box center [623, 135] width 171 height 34
type input "[PERSON_NAME]-07"
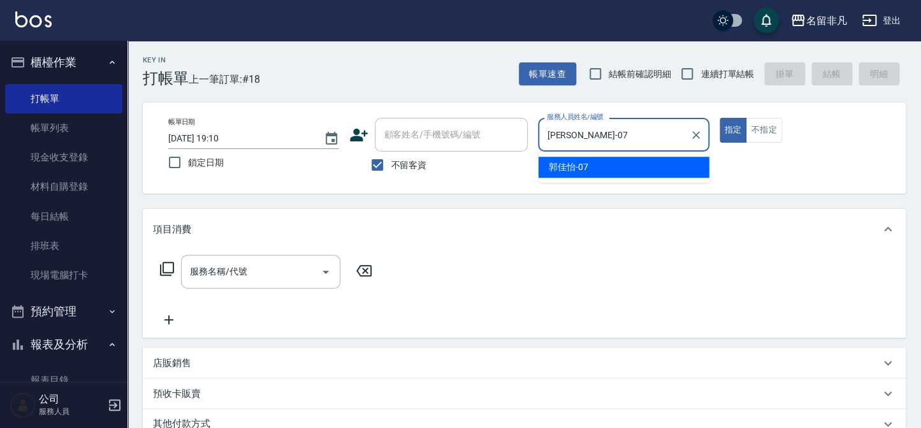
type button "true"
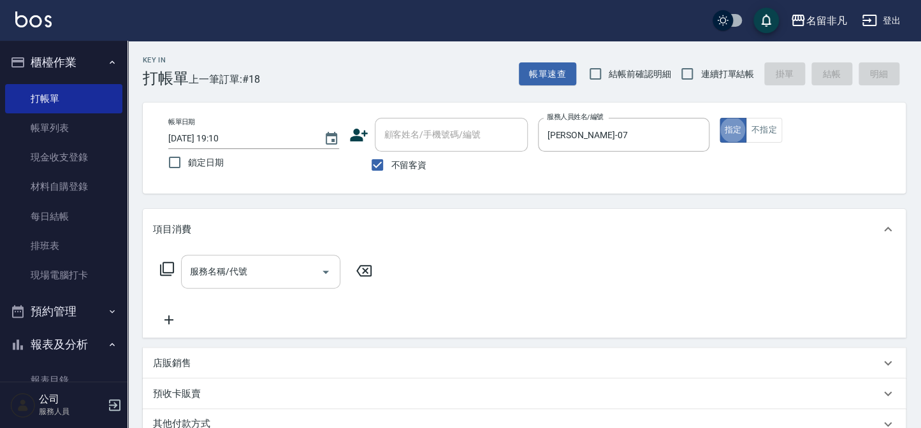
click at [270, 278] on input "服務名稱/代號" at bounding box center [251, 272] width 129 height 22
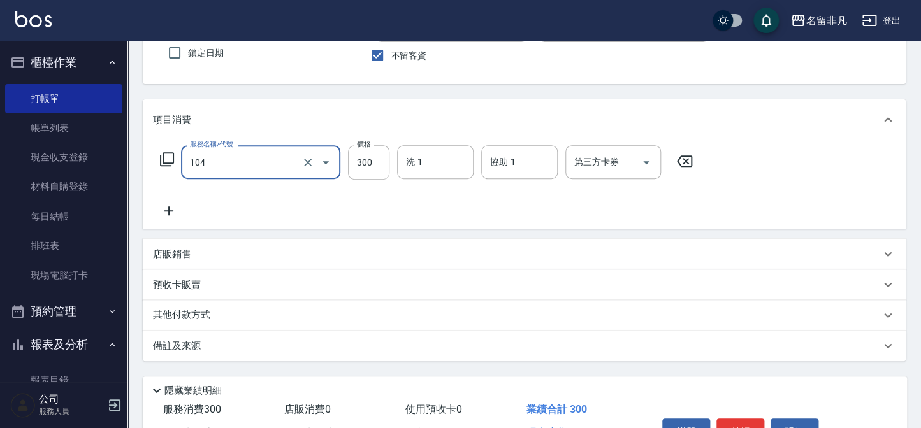
scroll to position [115, 0]
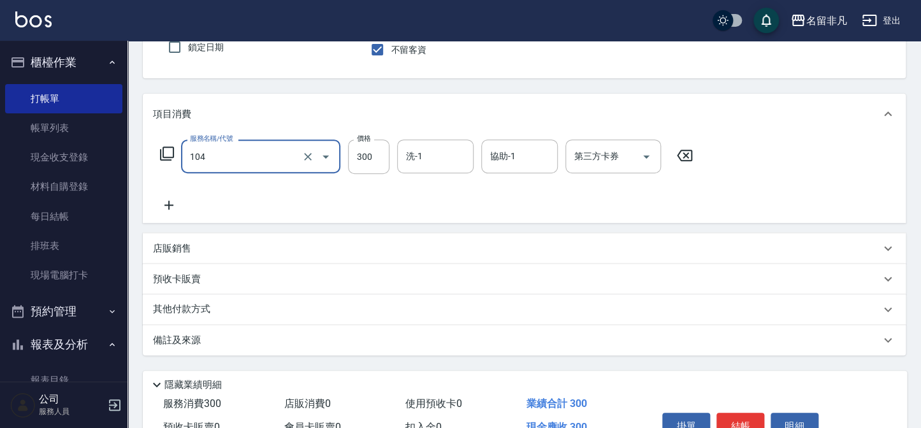
type input "洗髮(104)"
click at [744, 412] on div "掛單 結帳 明細" at bounding box center [740, 428] width 166 height 40
click at [744, 413] on button "結帳" at bounding box center [740, 426] width 48 height 27
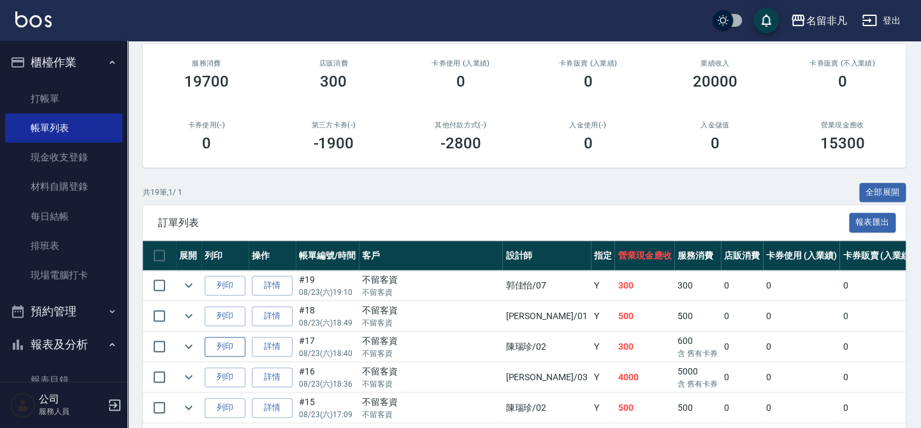
scroll to position [173, 0]
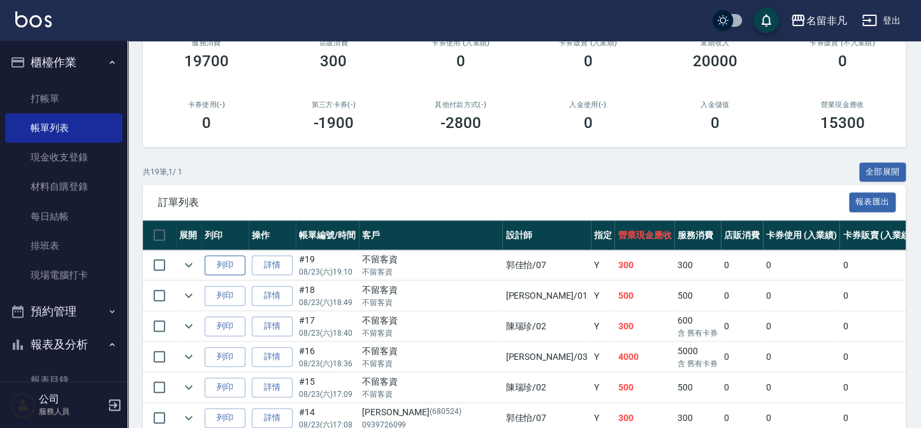
click at [231, 268] on button "列印" at bounding box center [225, 266] width 41 height 20
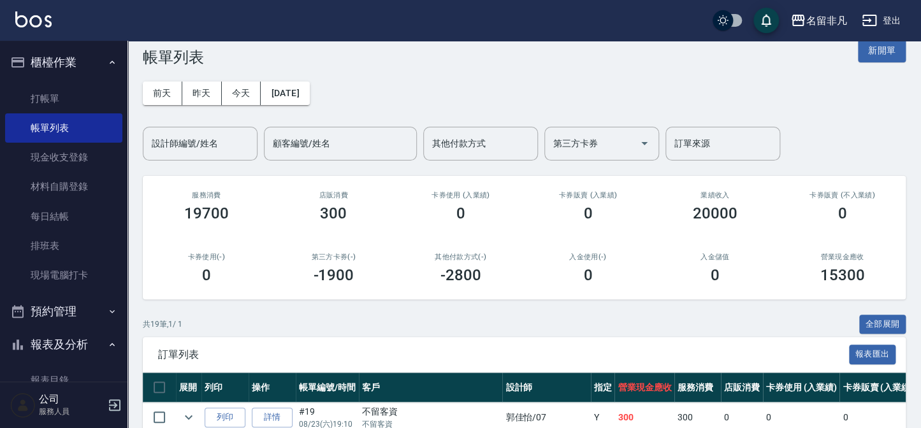
scroll to position [0, 0]
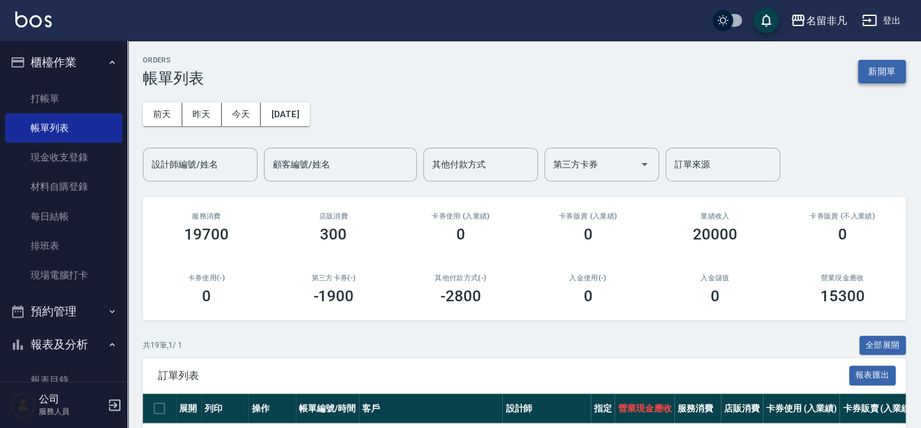
click at [886, 68] on button "新開單" at bounding box center [882, 72] width 48 height 24
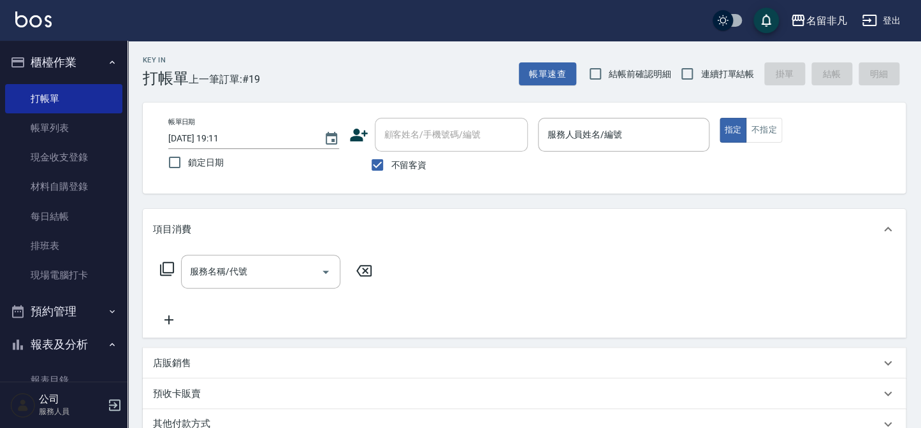
click at [409, 159] on span "不留客資" at bounding box center [409, 165] width 36 height 13
click at [391, 158] on input "不留客資" at bounding box center [377, 165] width 27 height 27
checkbox input "false"
click at [420, 133] on div "顧客姓名/手機號碼/編號 顧客姓名/手機號碼/編號" at bounding box center [451, 135] width 153 height 34
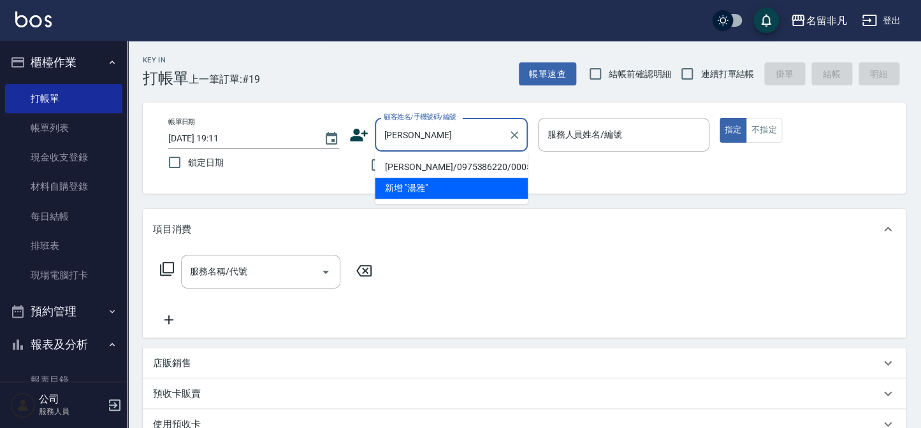
click at [416, 160] on li "[PERSON_NAME]/0975386220/000504" at bounding box center [451, 167] width 153 height 21
type input "[PERSON_NAME]/0975386220/000504"
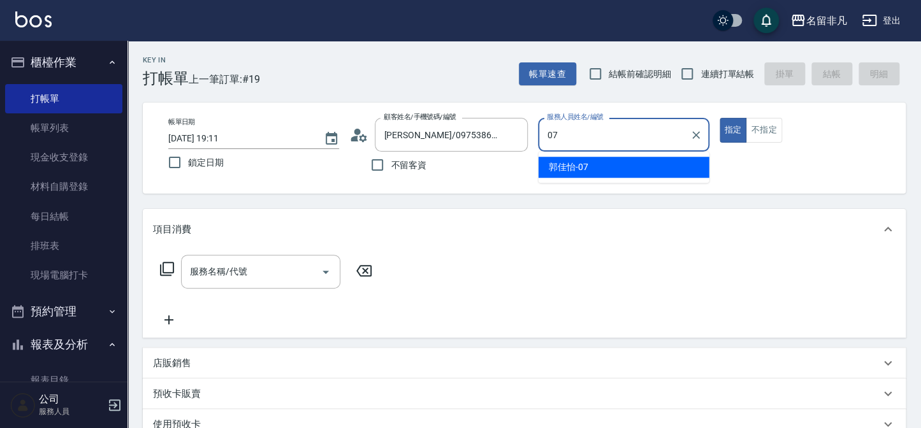
type input "[PERSON_NAME]-07"
type button "true"
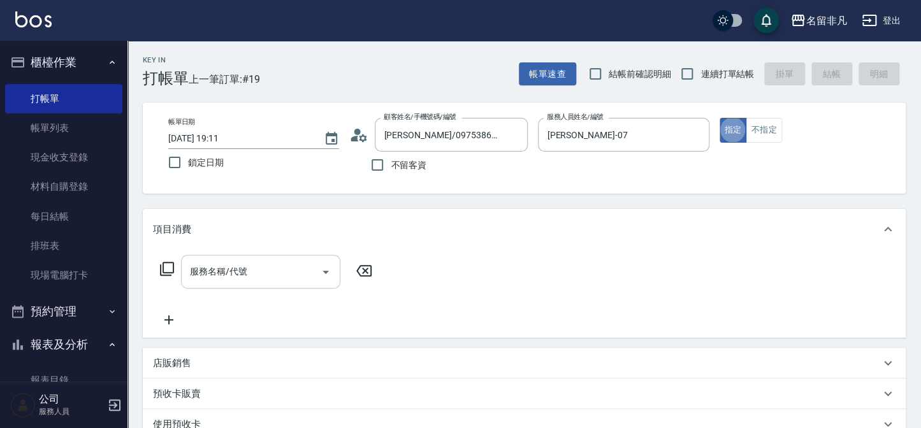
click at [252, 261] on input "服務名稱/代號" at bounding box center [251, 272] width 129 height 22
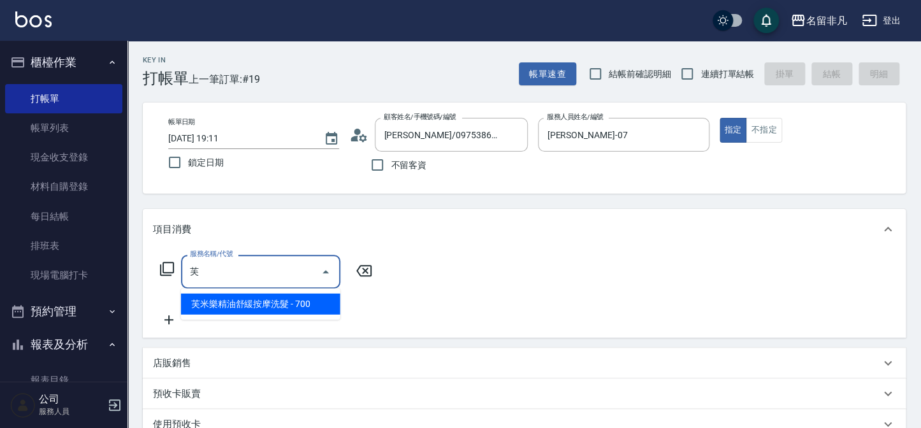
click at [231, 296] on span "芙米樂精油舒緩按摩洗髮 - 700" at bounding box center [260, 304] width 159 height 21
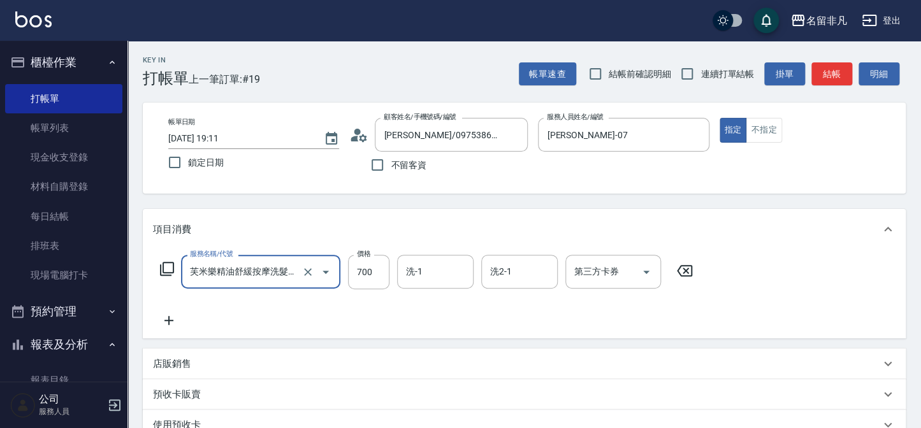
type input "芙米樂精油舒緩按摩洗髮(106)"
click at [168, 318] on icon at bounding box center [169, 320] width 32 height 15
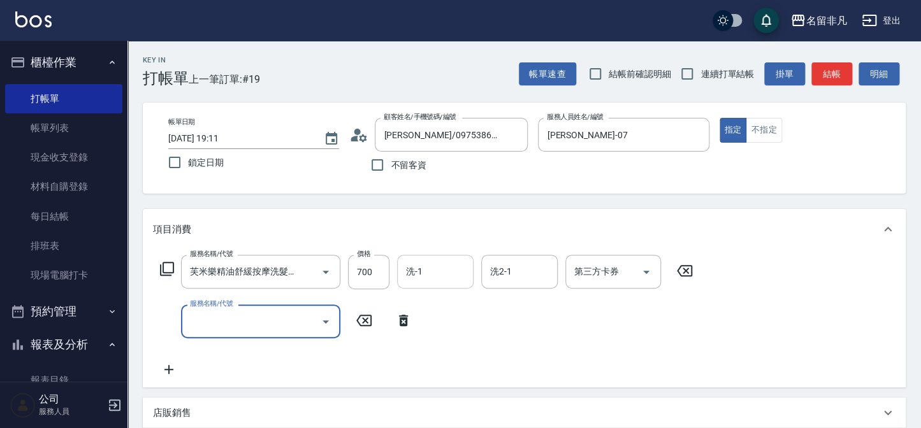
click at [446, 280] on input "洗-1" at bounding box center [435, 272] width 65 height 22
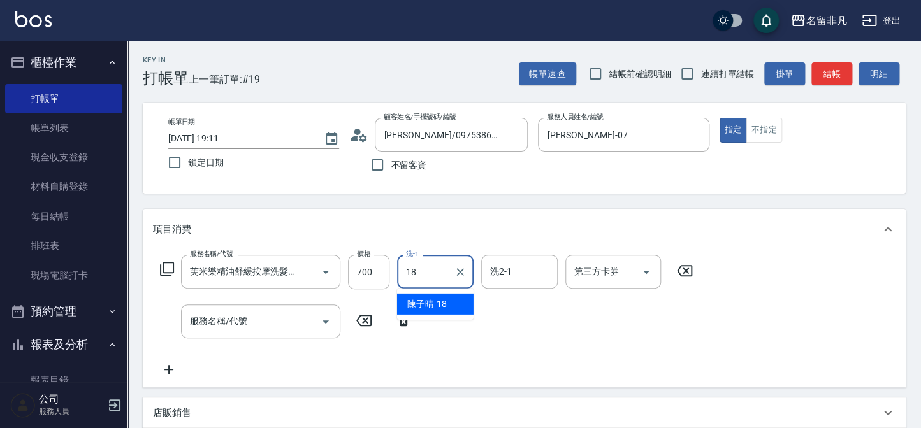
type input "陳子晴-18"
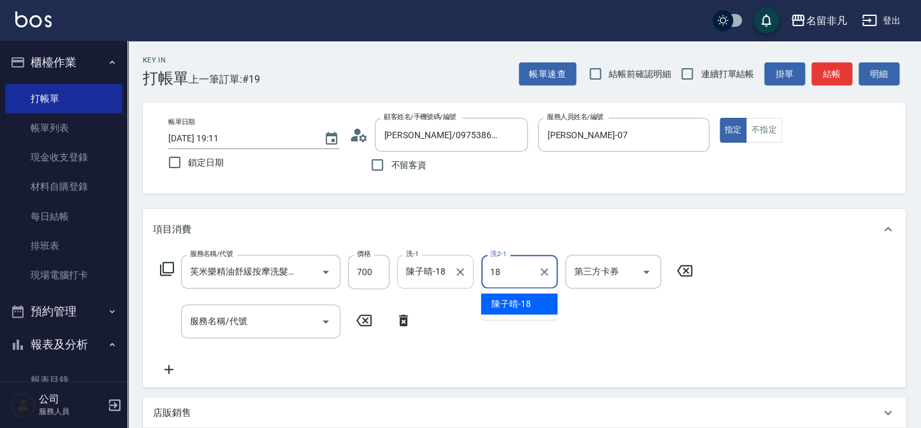
type input "陳子晴-18"
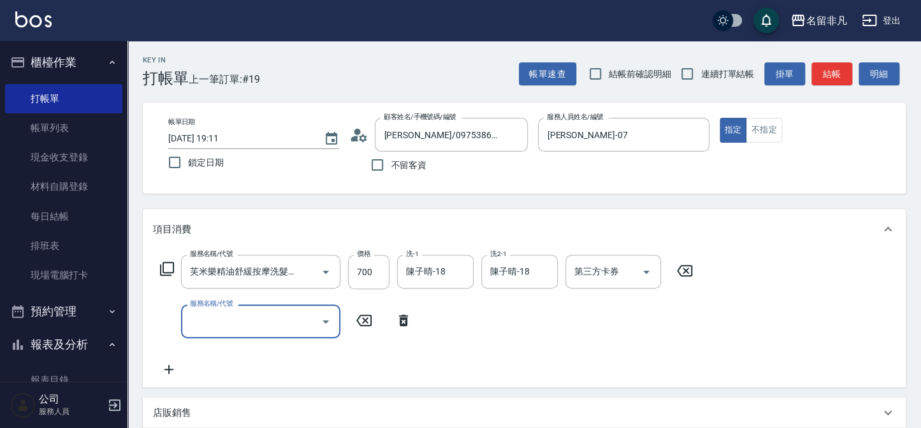
click at [248, 326] on input "服務名稱/代號" at bounding box center [251, 321] width 129 height 22
type input "4"
type input "剪髮(202)"
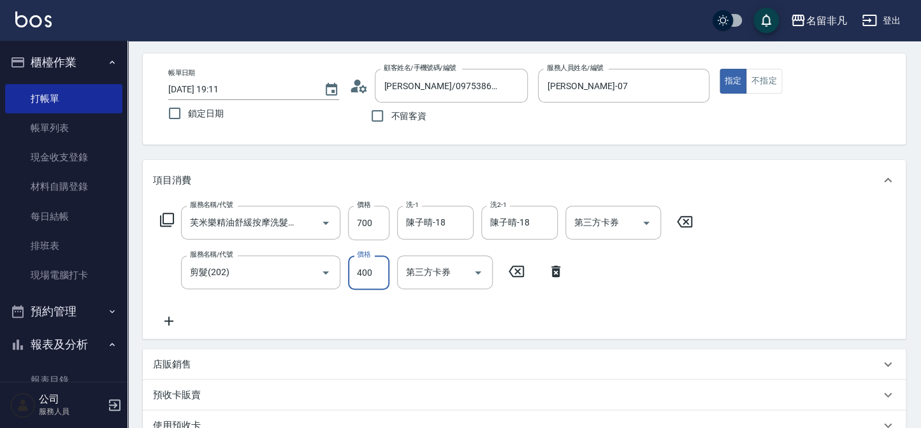
scroll to position [115, 0]
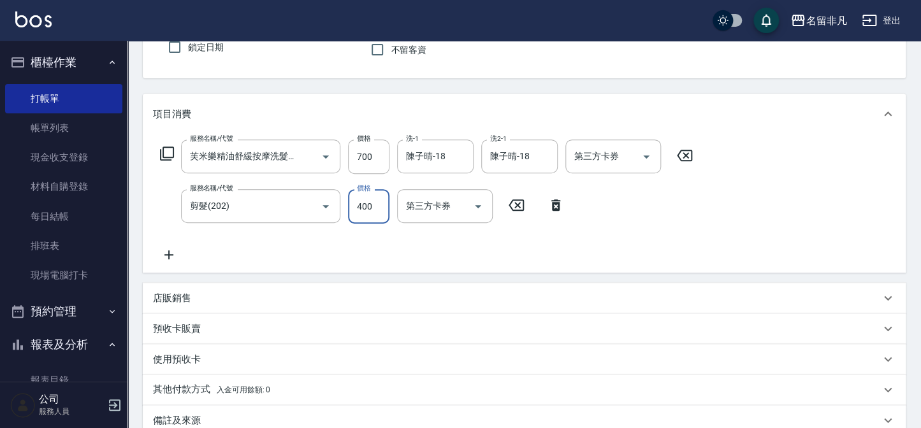
type input "400"
click at [175, 259] on icon at bounding box center [169, 254] width 32 height 15
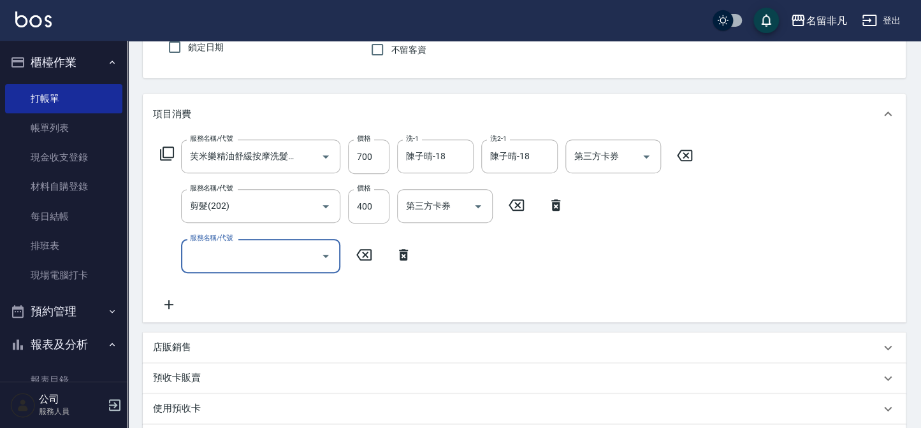
scroll to position [0, 0]
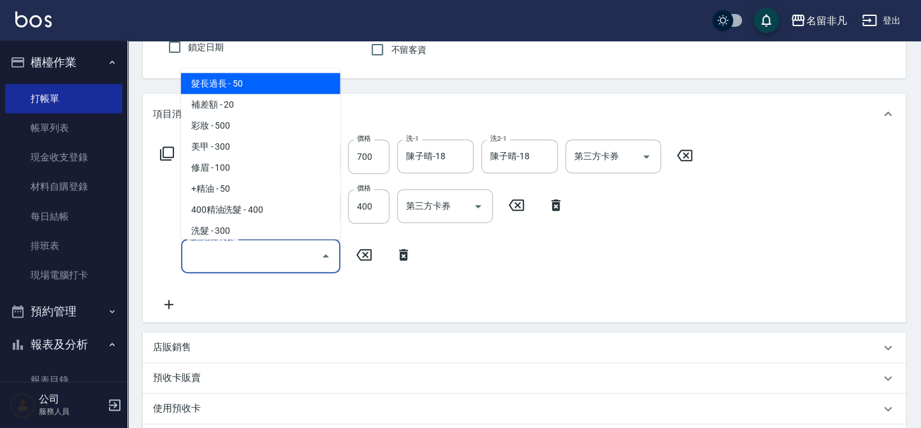
click at [252, 264] on input "服務名稱/代號" at bounding box center [251, 256] width 129 height 22
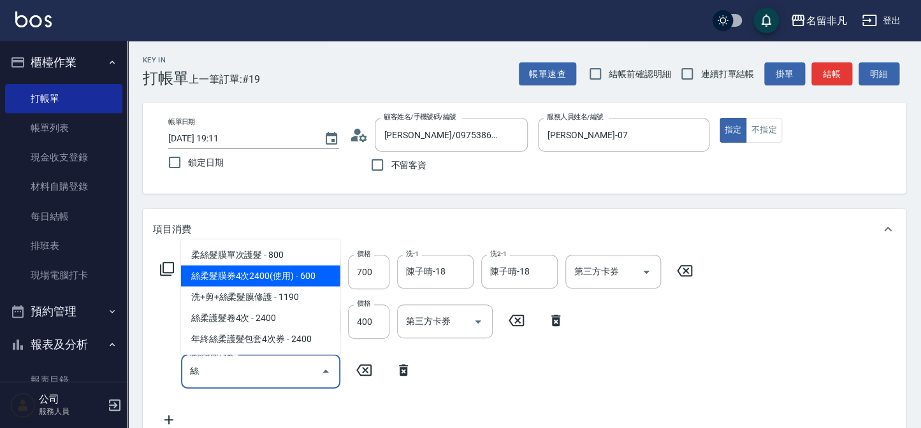
click at [289, 277] on span "絲柔髮膜券4次2400(使用) - 600" at bounding box center [260, 276] width 159 height 21
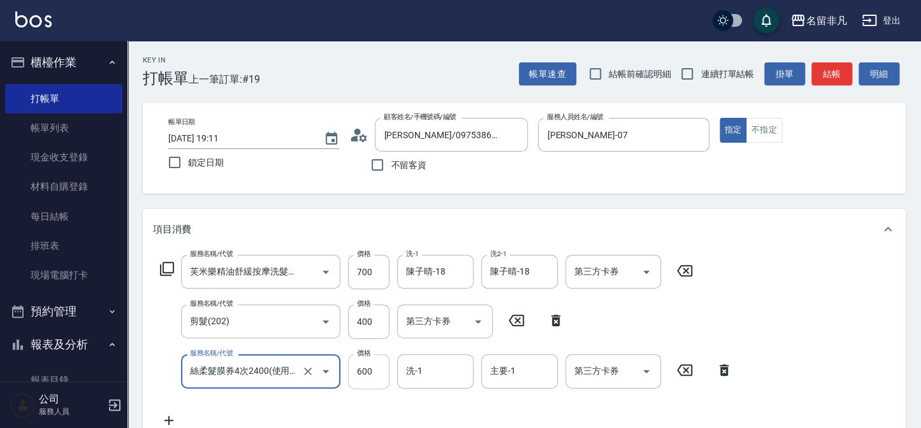
type input "絲柔髮膜券4次2400(使用)(530)"
click at [376, 385] on input "600" at bounding box center [368, 371] width 41 height 34
type input "550"
click at [611, 381] on input "第三方卡券" at bounding box center [603, 371] width 65 height 22
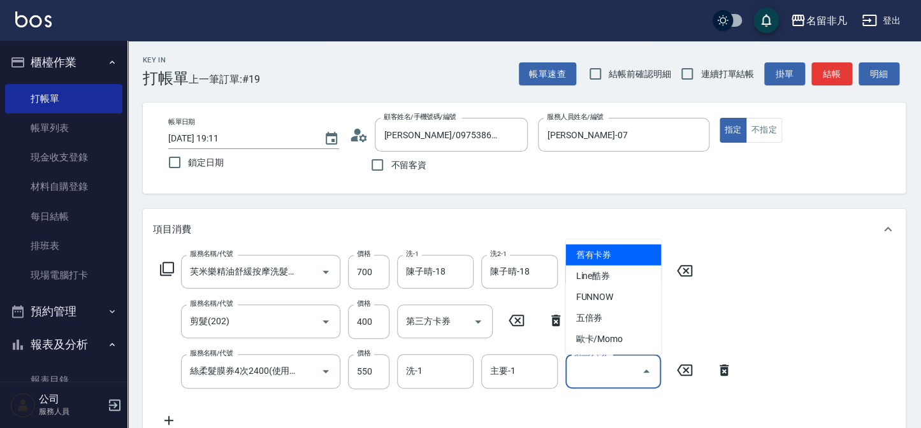
click at [579, 241] on ul "舊有卡券 Line酷券 FUNNOW 五倍券 歐卡/Momo" at bounding box center [613, 297] width 96 height 115
click at [587, 254] on span "舊有卡券" at bounding box center [613, 255] width 96 height 21
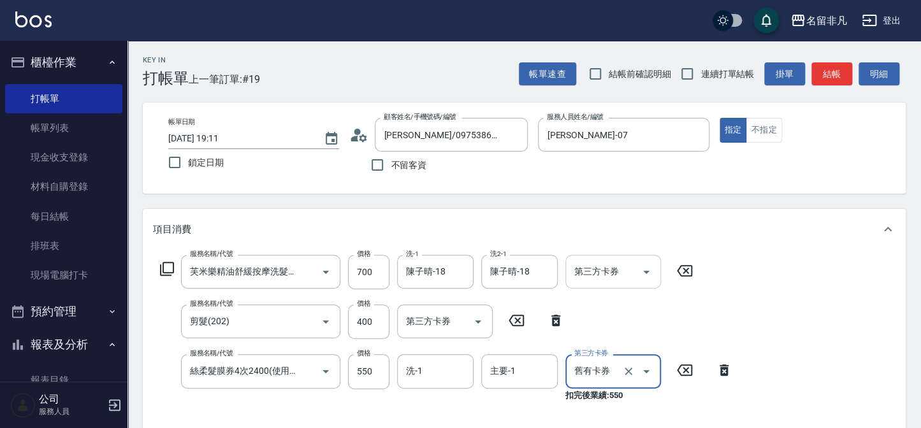
type input "舊有卡券"
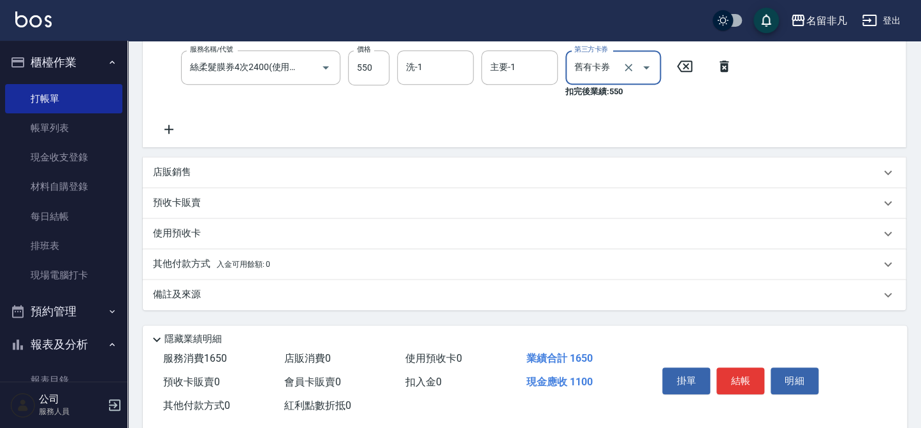
scroll to position [327, 0]
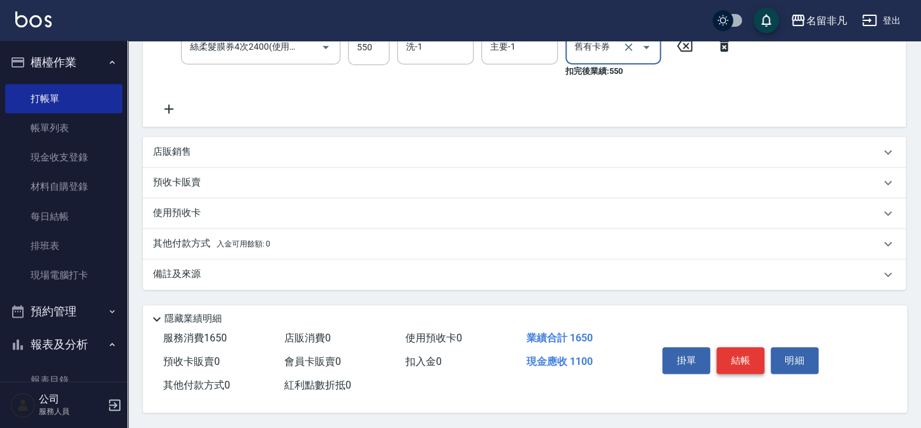
click at [731, 359] on button "結帳" at bounding box center [740, 360] width 48 height 27
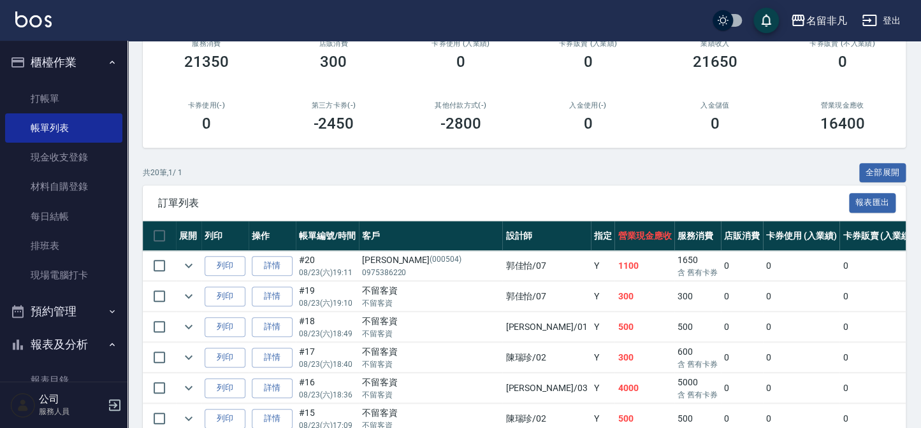
scroll to position [231, 0]
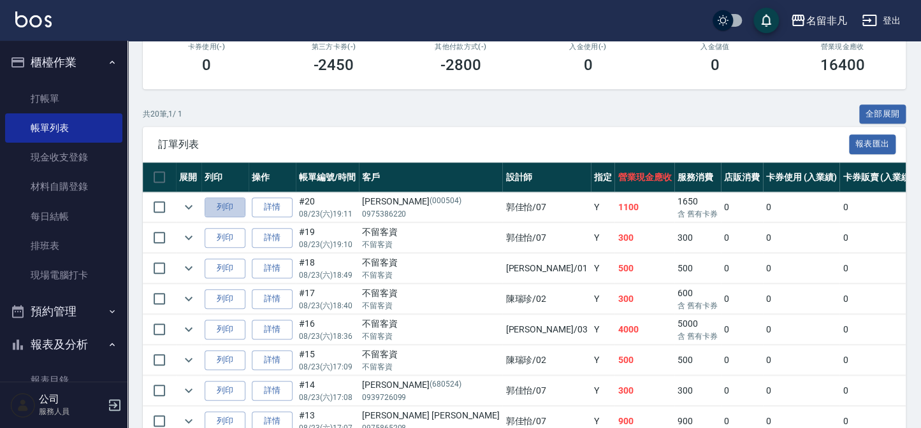
drag, startPoint x: 236, startPoint y: 204, endPoint x: 617, endPoint y: 368, distance: 414.7
click at [236, 204] on button "列印" at bounding box center [225, 208] width 41 height 20
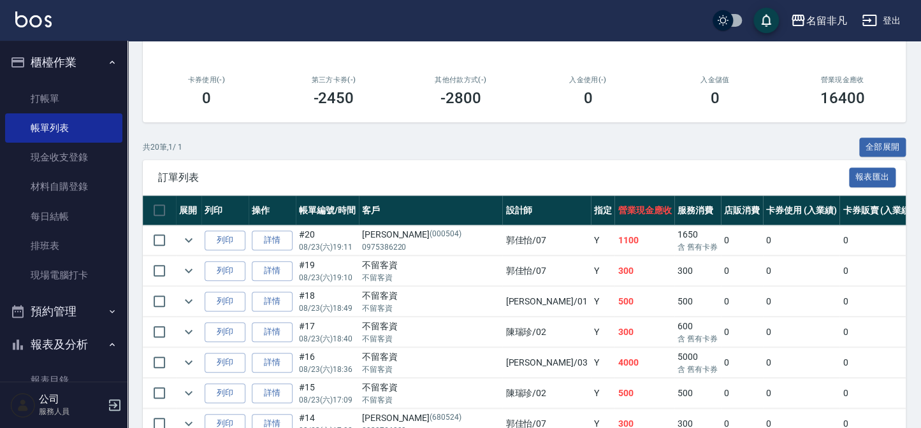
scroll to position [173, 0]
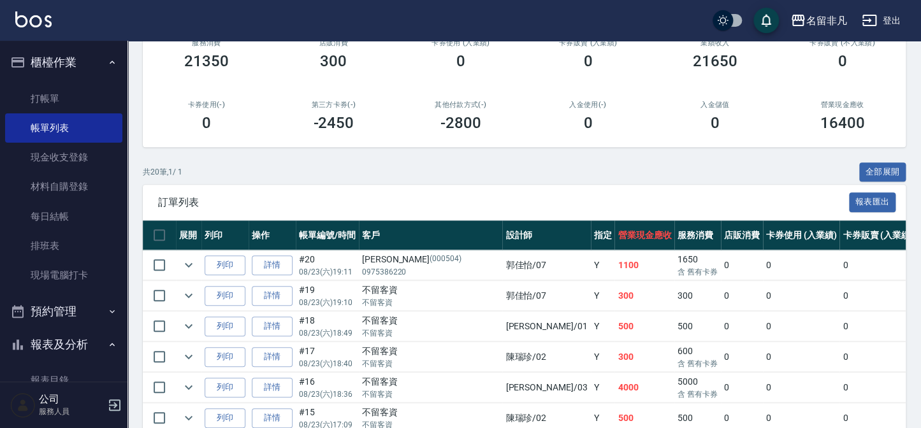
click at [45, 70] on button "櫃檯作業" at bounding box center [63, 62] width 117 height 33
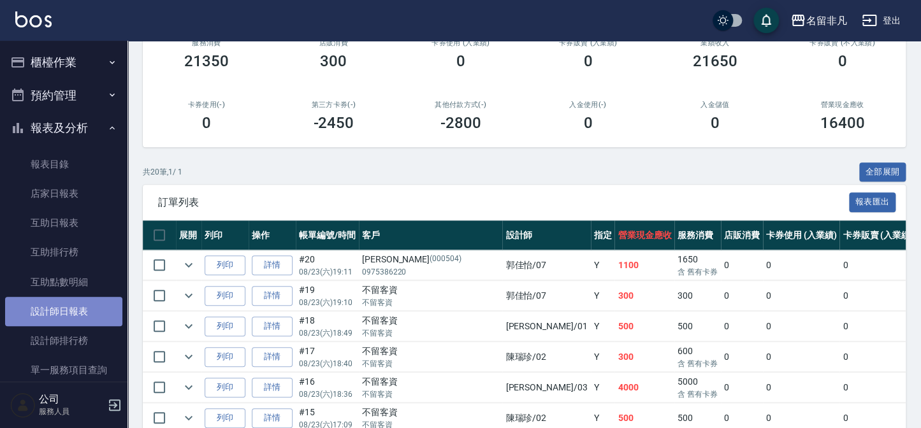
click at [72, 324] on link "設計師日報表" at bounding box center [63, 311] width 117 height 29
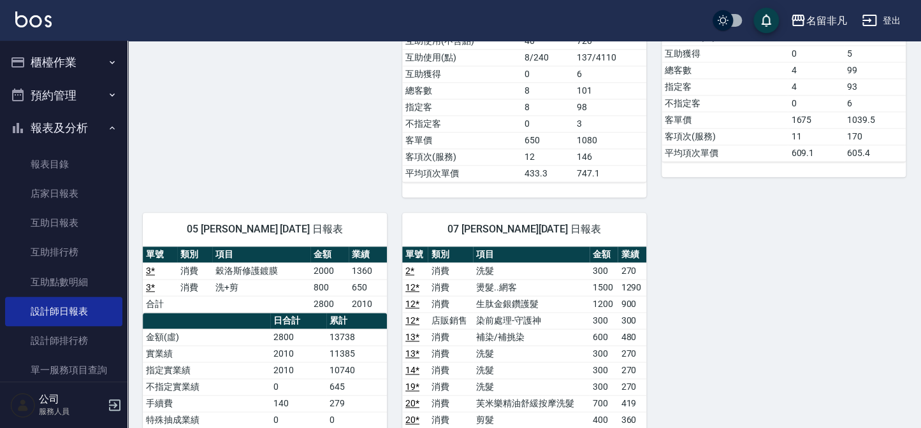
scroll to position [521, 0]
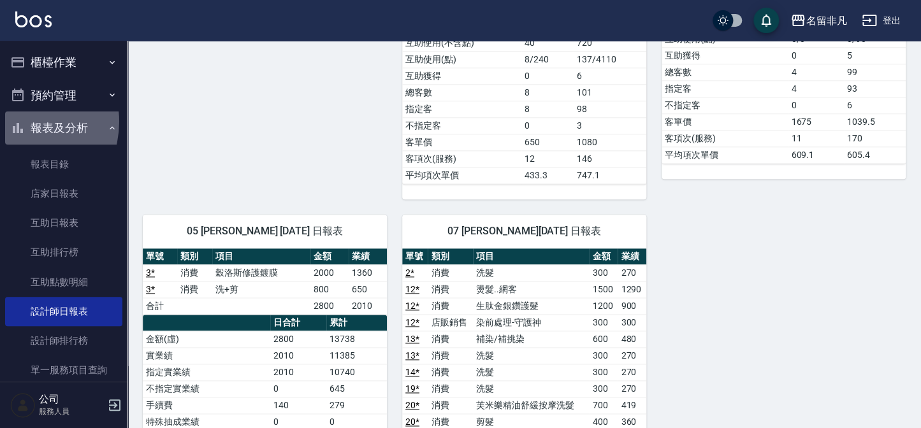
click at [15, 122] on icon "button" at bounding box center [17, 127] width 15 height 15
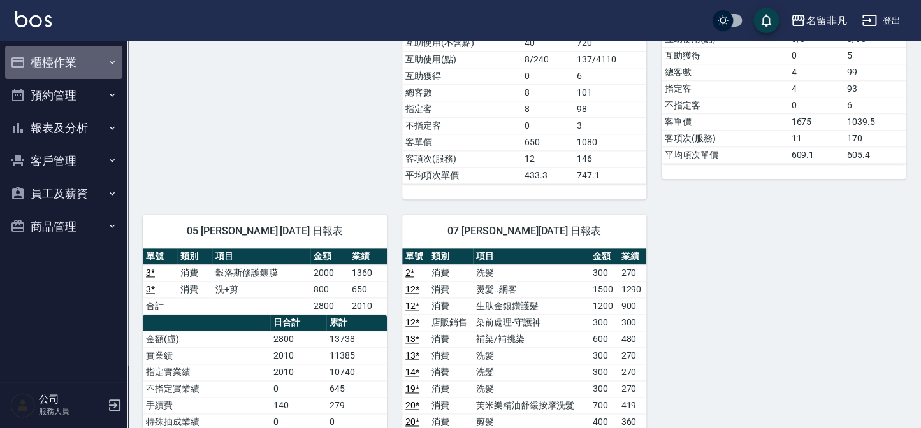
click at [45, 46] on button "櫃檯作業" at bounding box center [63, 62] width 117 height 33
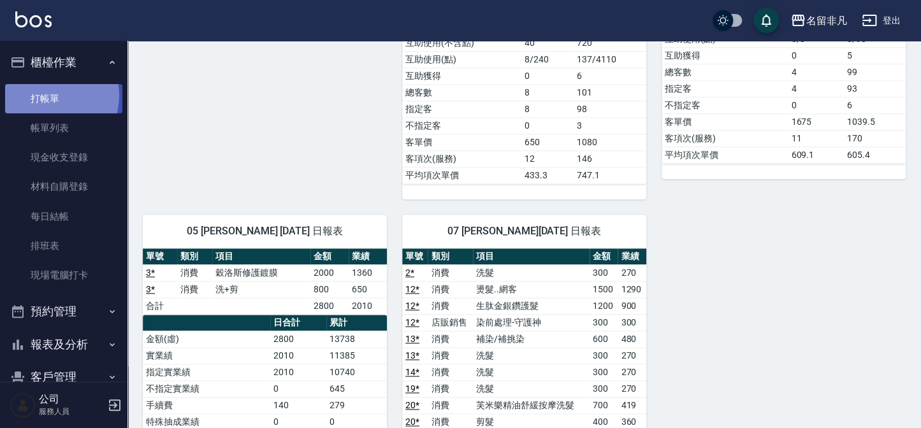
click at [51, 95] on link "打帳單" at bounding box center [63, 98] width 117 height 29
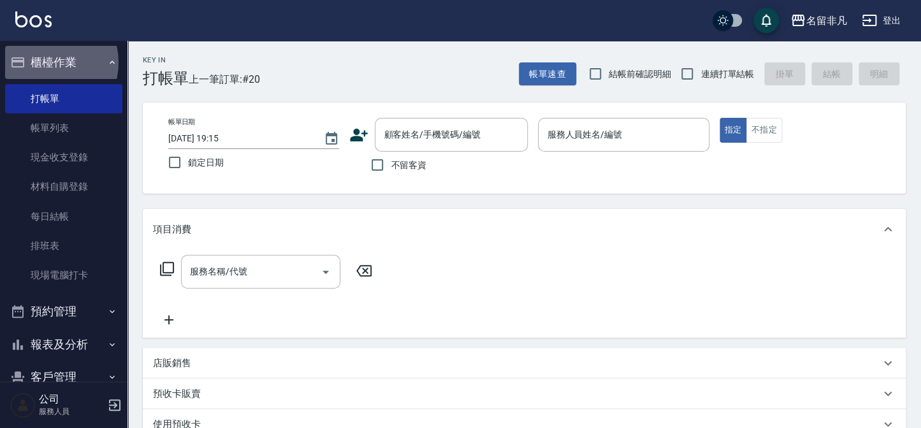
click at [44, 62] on button "櫃檯作業" at bounding box center [63, 62] width 117 height 33
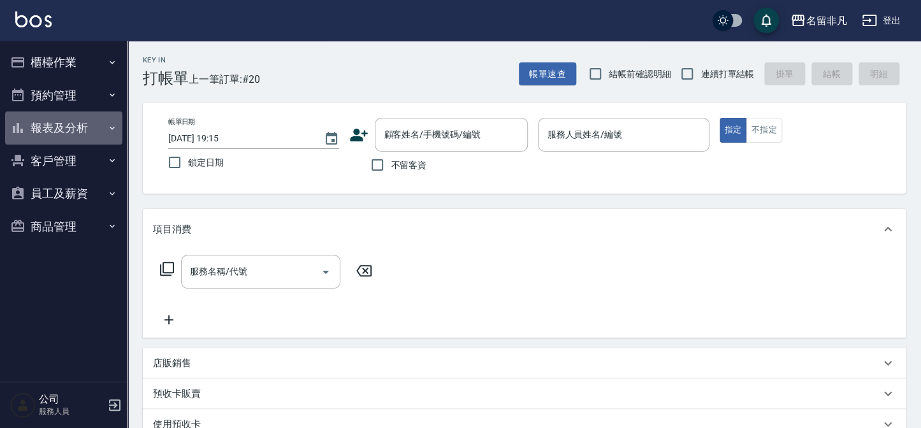
click at [51, 135] on button "報表及分析" at bounding box center [63, 128] width 117 height 33
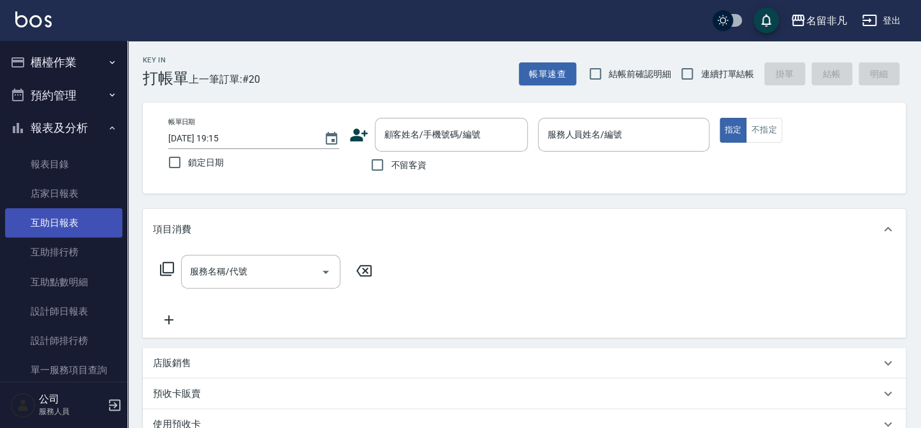
click at [52, 224] on link "互助日報表" at bounding box center [63, 222] width 117 height 29
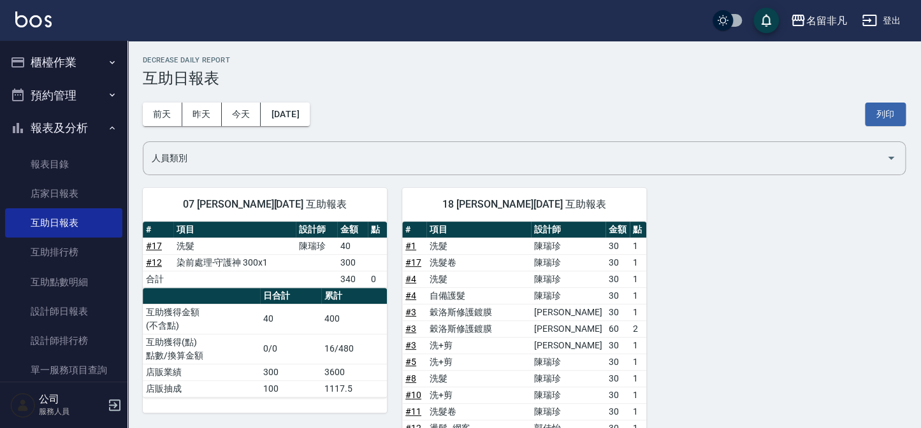
click at [57, 62] on button "櫃檯作業" at bounding box center [63, 62] width 117 height 33
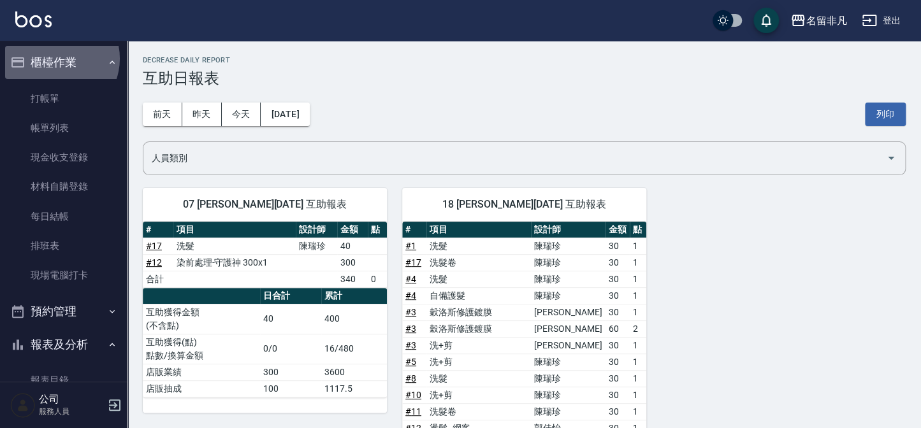
click at [55, 59] on button "櫃檯作業" at bounding box center [63, 62] width 117 height 33
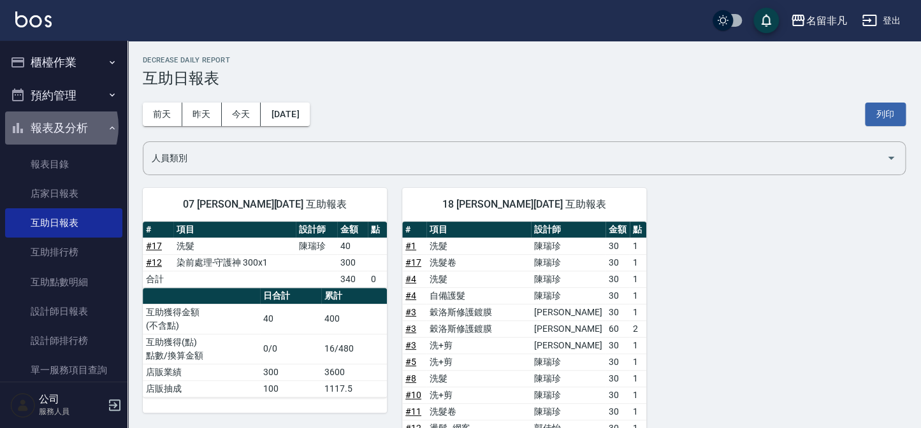
click at [46, 127] on button "報表及分析" at bounding box center [63, 128] width 117 height 33
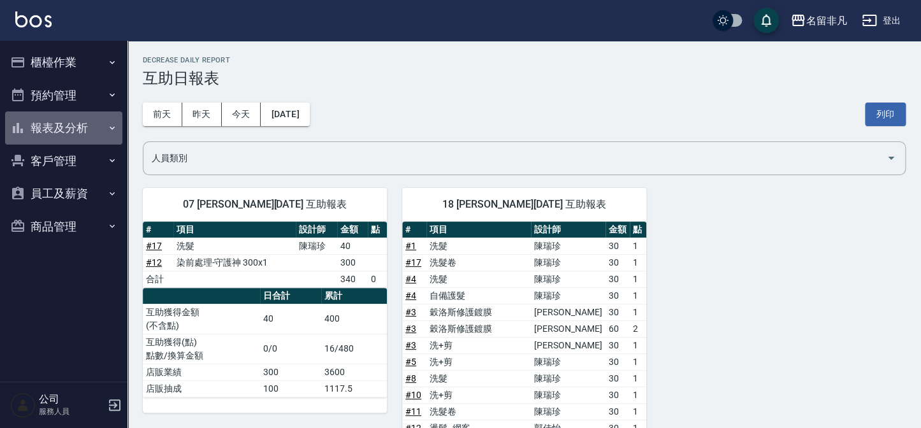
drag, startPoint x: 46, startPoint y: 131, endPoint x: 45, endPoint y: 143, distance: 11.5
click at [46, 132] on button "報表及分析" at bounding box center [63, 128] width 117 height 33
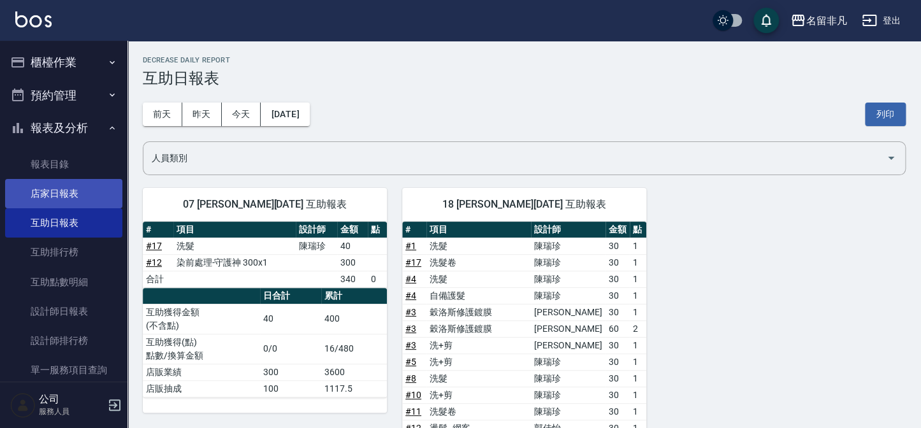
click at [52, 192] on link "店家日報表" at bounding box center [63, 193] width 117 height 29
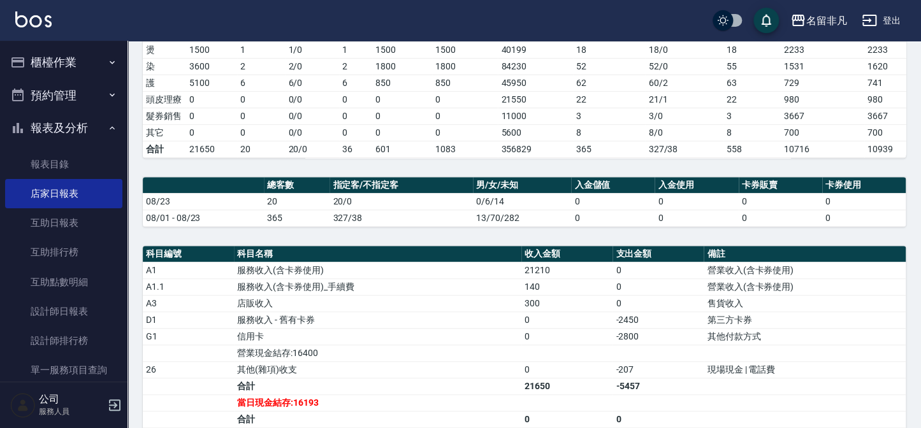
scroll to position [405, 0]
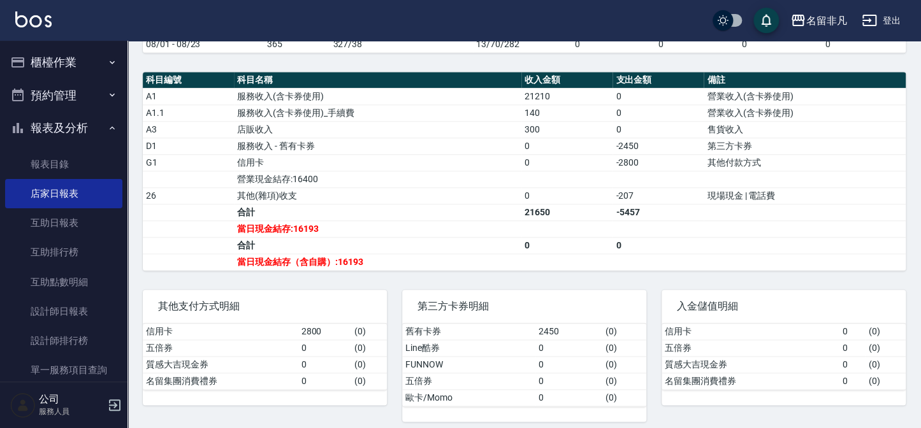
click at [87, 59] on button "櫃檯作業" at bounding box center [63, 62] width 117 height 33
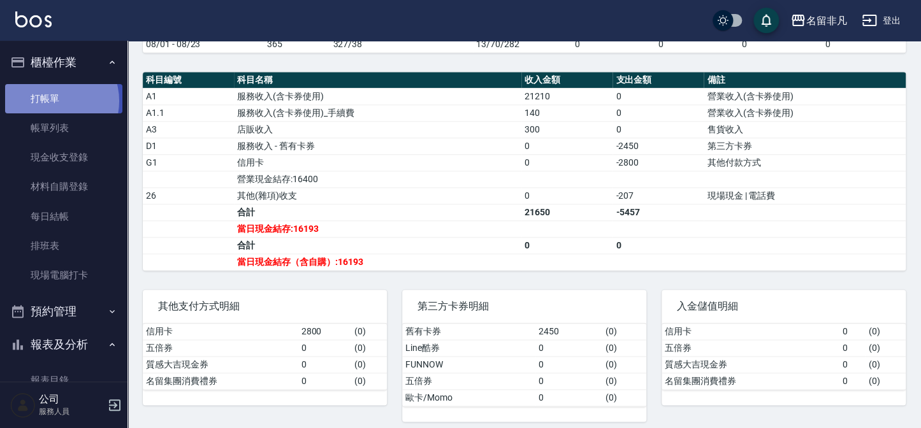
drag, startPoint x: 50, startPoint y: 101, endPoint x: 60, endPoint y: 108, distance: 11.9
click at [52, 102] on link "打帳單" at bounding box center [63, 98] width 117 height 29
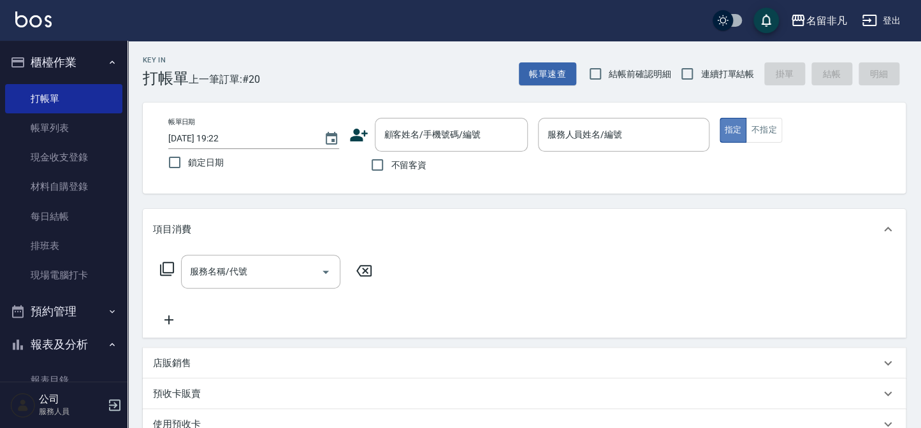
click at [731, 126] on button "指定" at bounding box center [732, 130] width 27 height 25
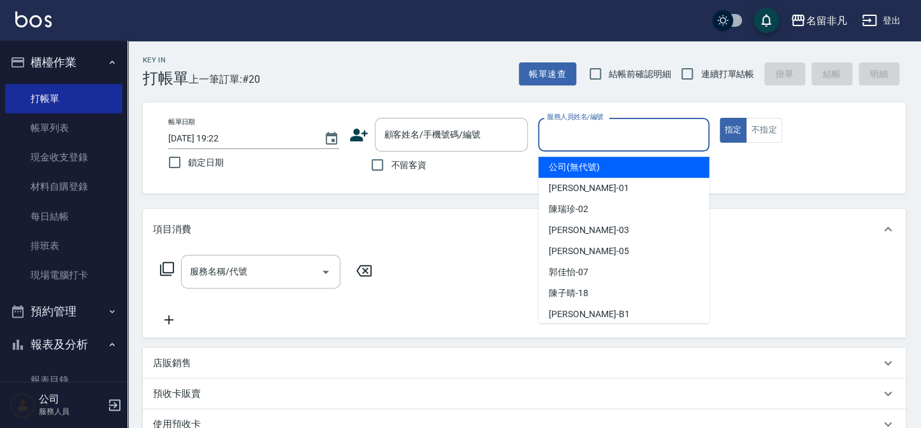
click at [610, 131] on div "服務人員姓名/編號 服務人員姓名/編號" at bounding box center [623, 135] width 171 height 34
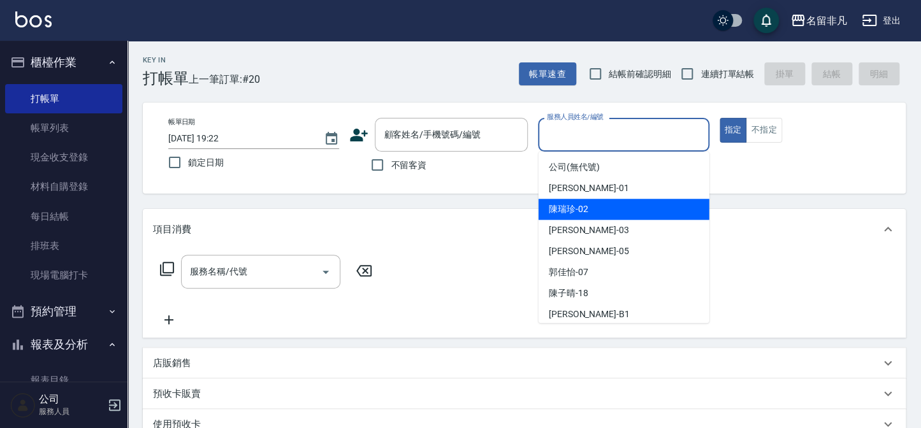
click at [565, 209] on span "陳瑞珍 -02" at bounding box center [569, 209] width 40 height 13
type input "陳瑞珍-02"
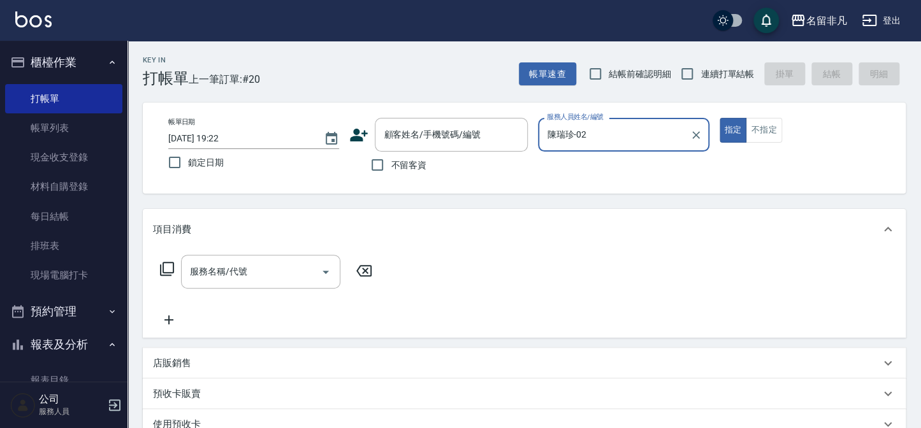
click at [171, 267] on icon at bounding box center [166, 268] width 15 height 15
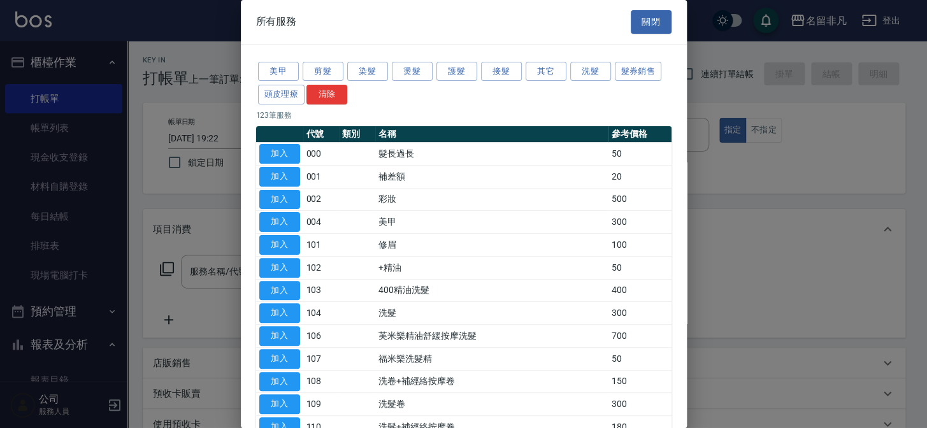
drag, startPoint x: 288, startPoint y: 309, endPoint x: 292, endPoint y: 299, distance: 11.1
click at [288, 308] on button "加入" at bounding box center [279, 313] width 41 height 20
type input "洗髮(104)"
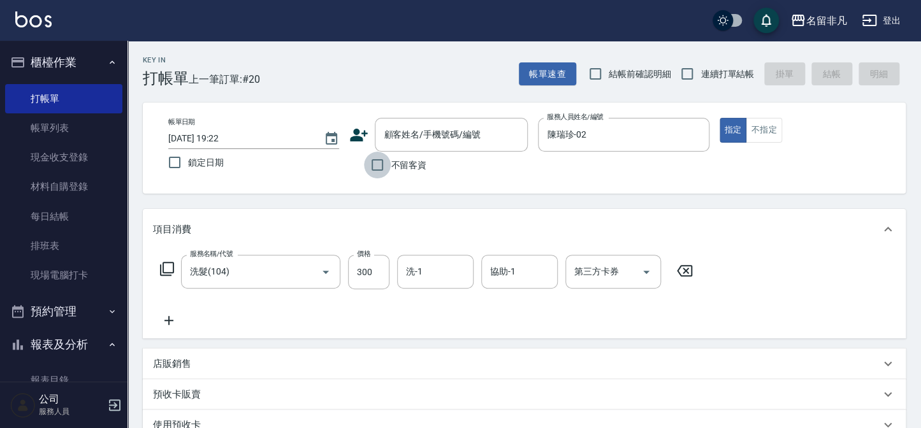
click at [375, 162] on input "不留客資" at bounding box center [377, 165] width 27 height 27
checkbox input "true"
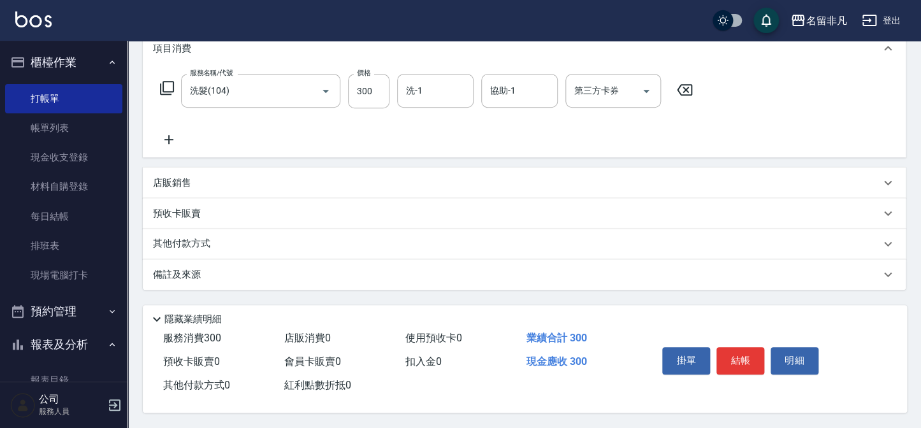
scroll to position [184, 0]
drag, startPoint x: 761, startPoint y: 360, endPoint x: 705, endPoint y: 352, distance: 56.0
click at [759, 360] on button "結帳" at bounding box center [740, 360] width 48 height 27
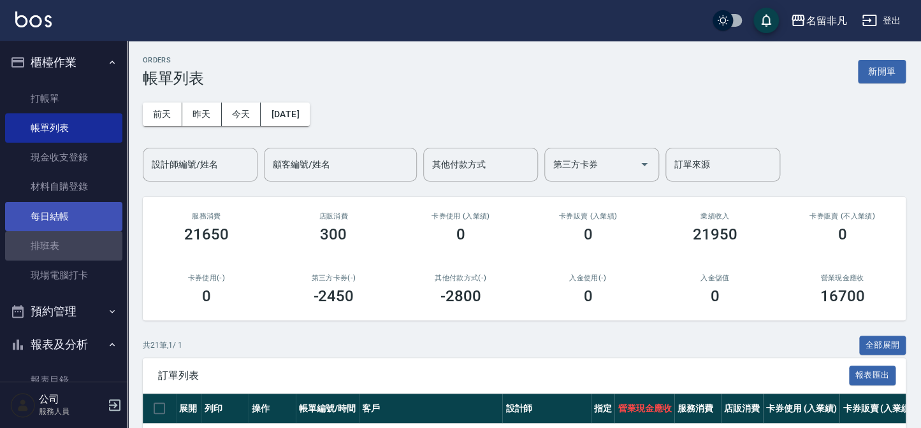
drag, startPoint x: 74, startPoint y: 236, endPoint x: 73, endPoint y: 229, distance: 7.0
click at [73, 234] on link "排班表" at bounding box center [63, 245] width 117 height 29
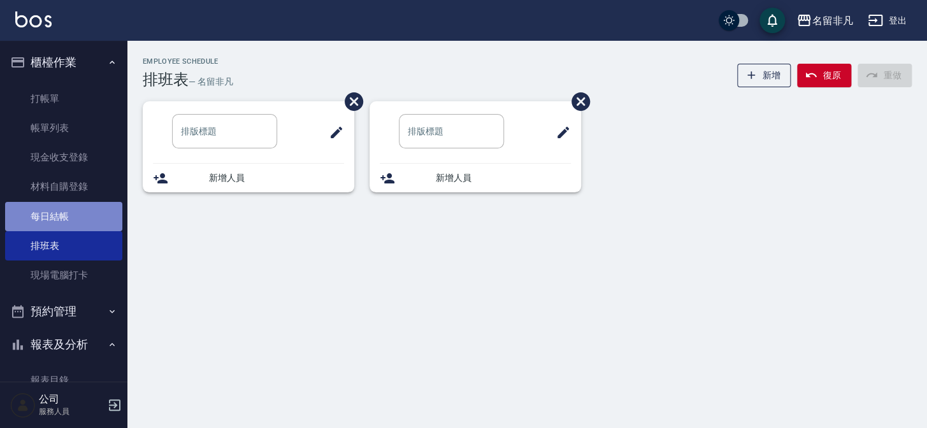
click at [80, 215] on link "每日結帳" at bounding box center [63, 216] width 117 height 29
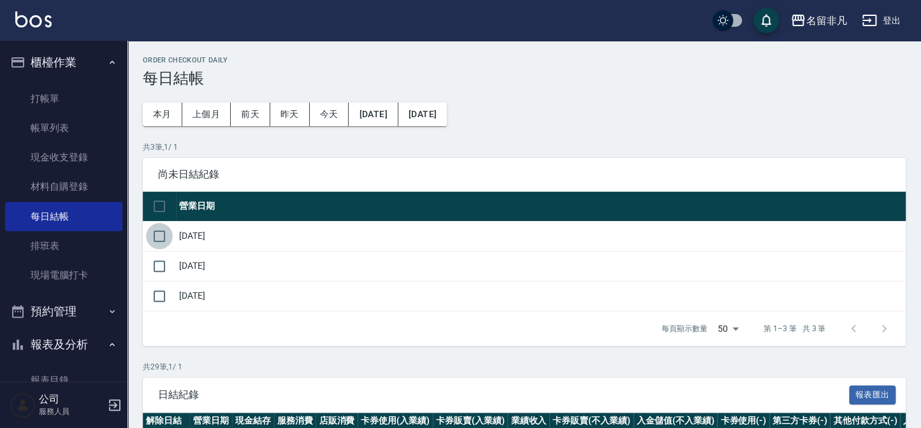
click at [158, 231] on input "checkbox" at bounding box center [159, 236] width 27 height 27
checkbox input "true"
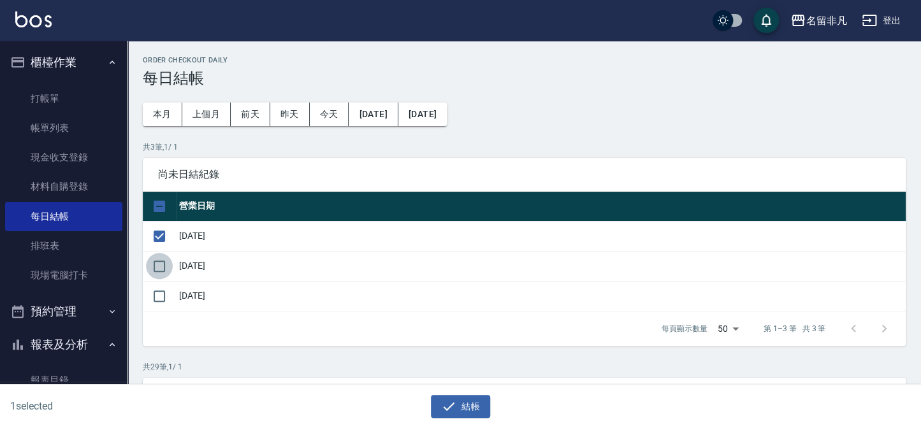
click at [160, 261] on input "checkbox" at bounding box center [159, 266] width 27 height 27
checkbox input "true"
click at [157, 291] on input "checkbox" at bounding box center [159, 296] width 27 height 27
checkbox input "true"
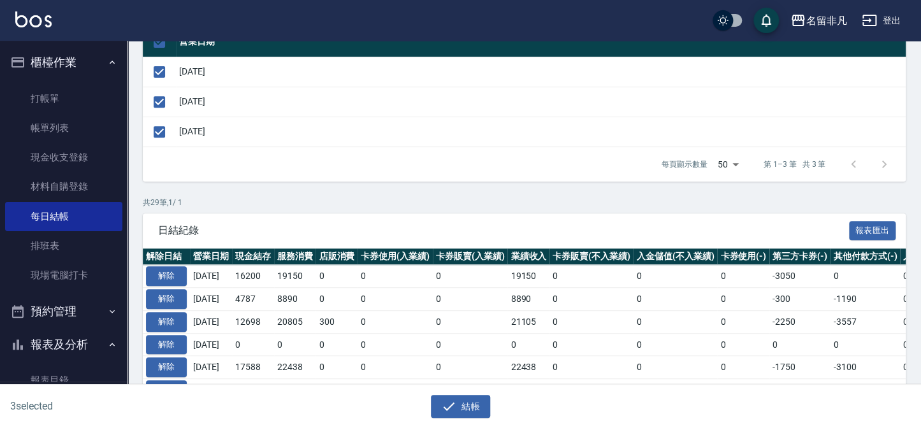
scroll to position [231, 0]
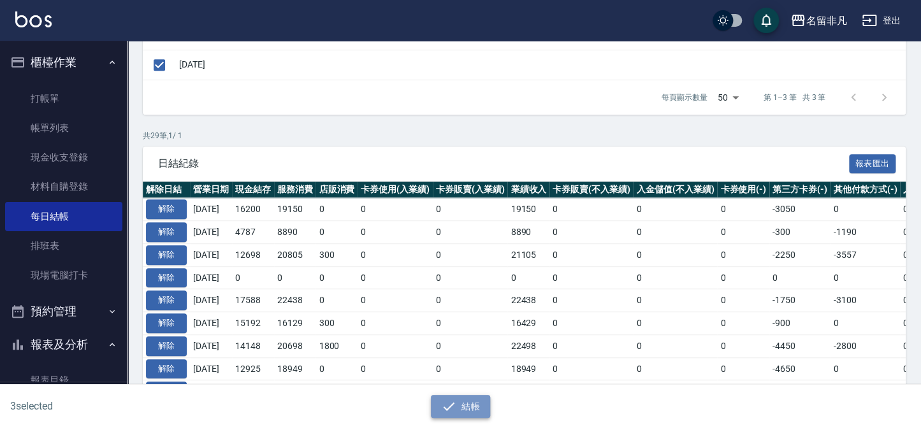
click at [458, 405] on button "結帳" at bounding box center [460, 407] width 59 height 24
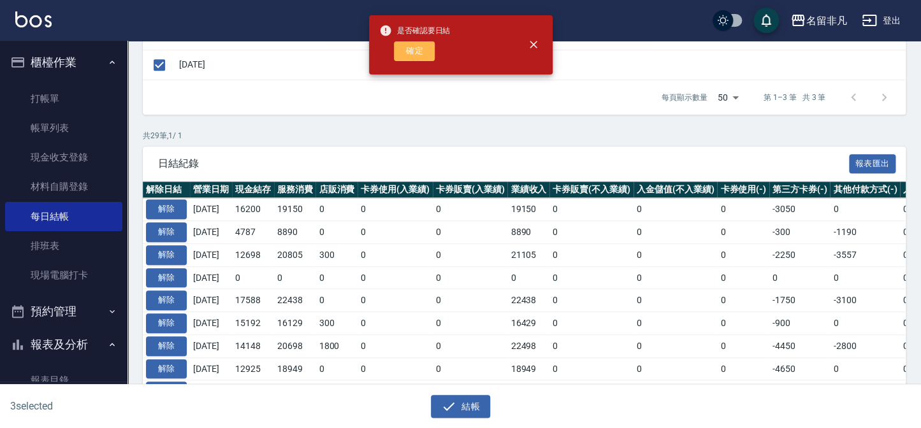
click at [410, 44] on button "確定" at bounding box center [414, 51] width 41 height 20
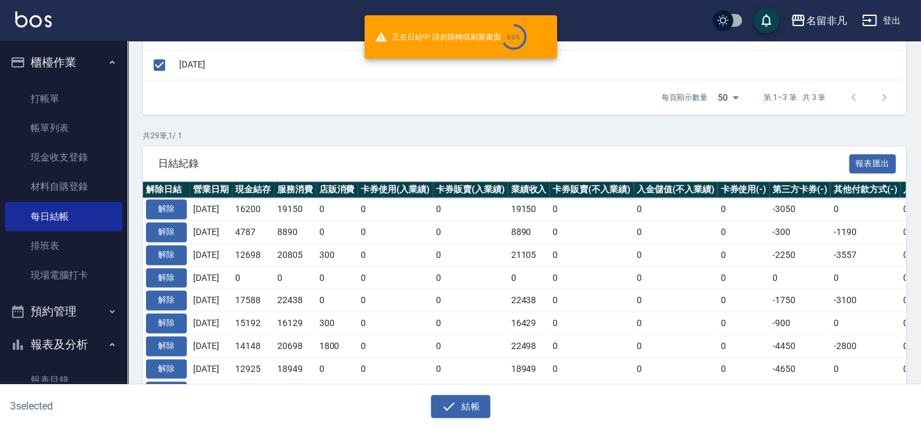
checkbox input "false"
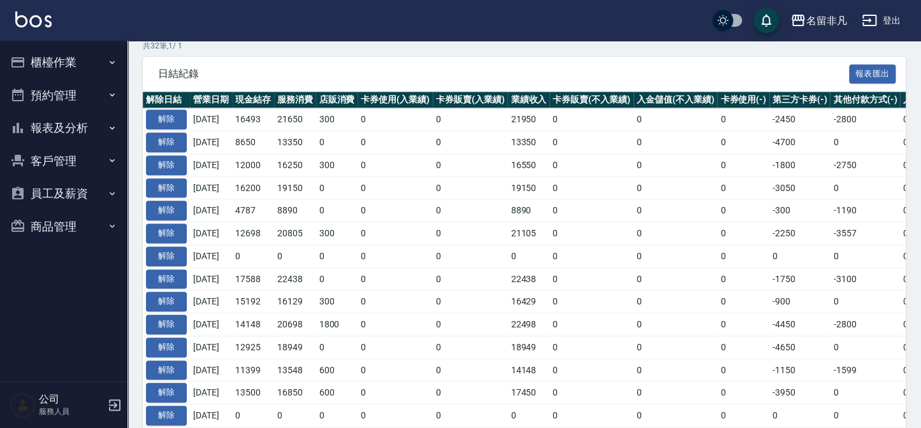
scroll to position [231, 0]
